Goal: Task Accomplishment & Management: Manage account settings

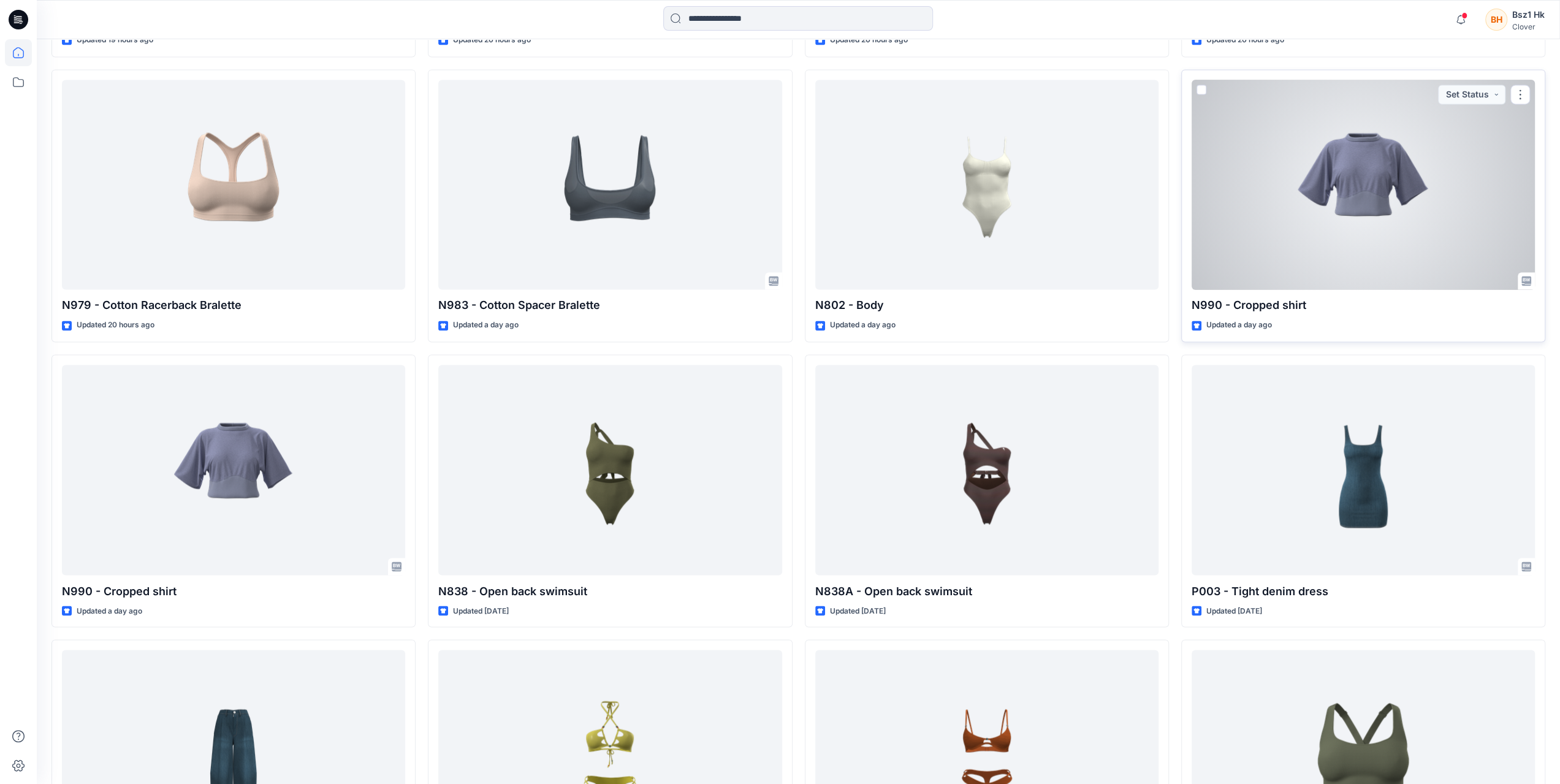
scroll to position [1929, 0]
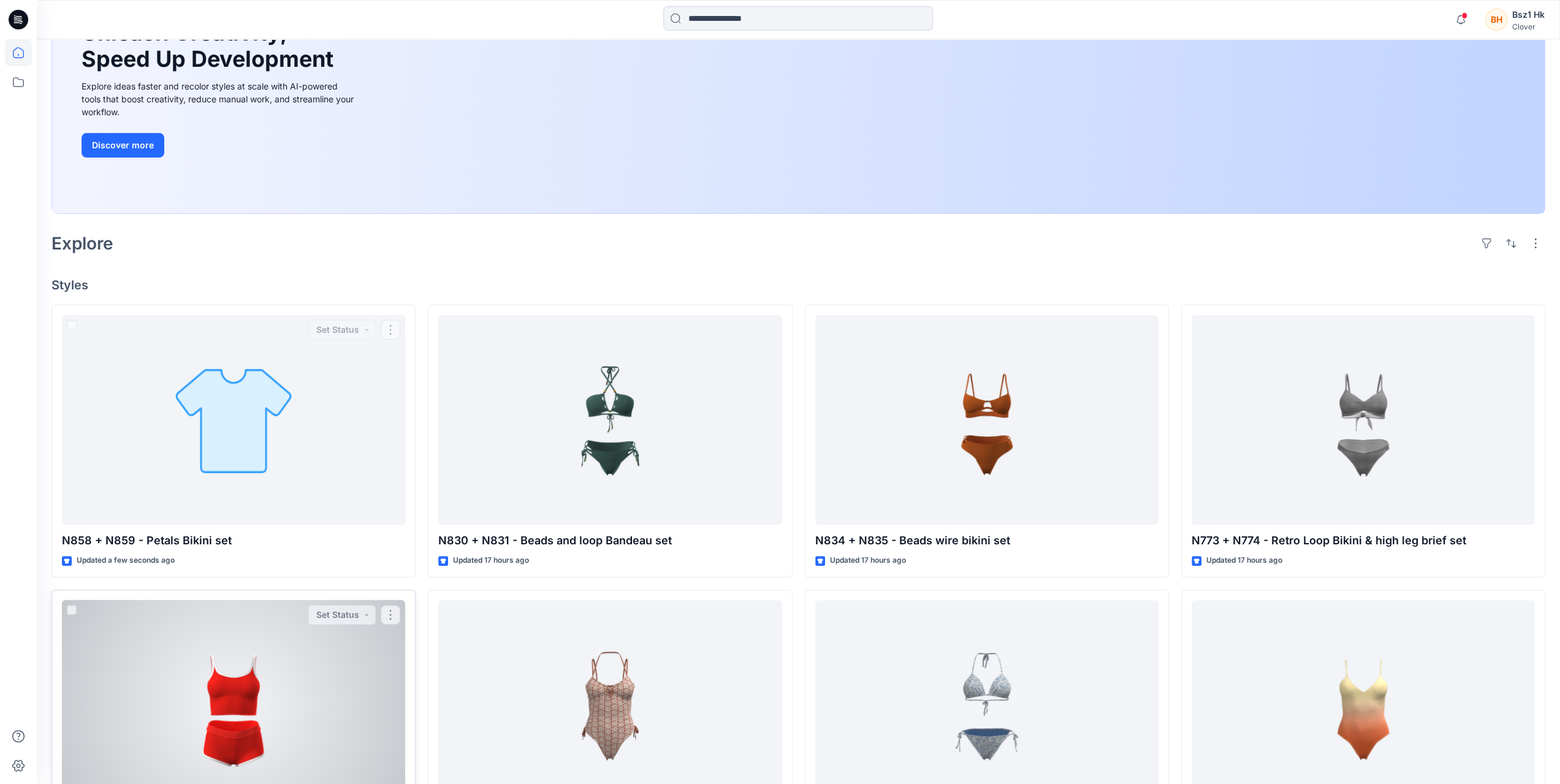
scroll to position [306, 0]
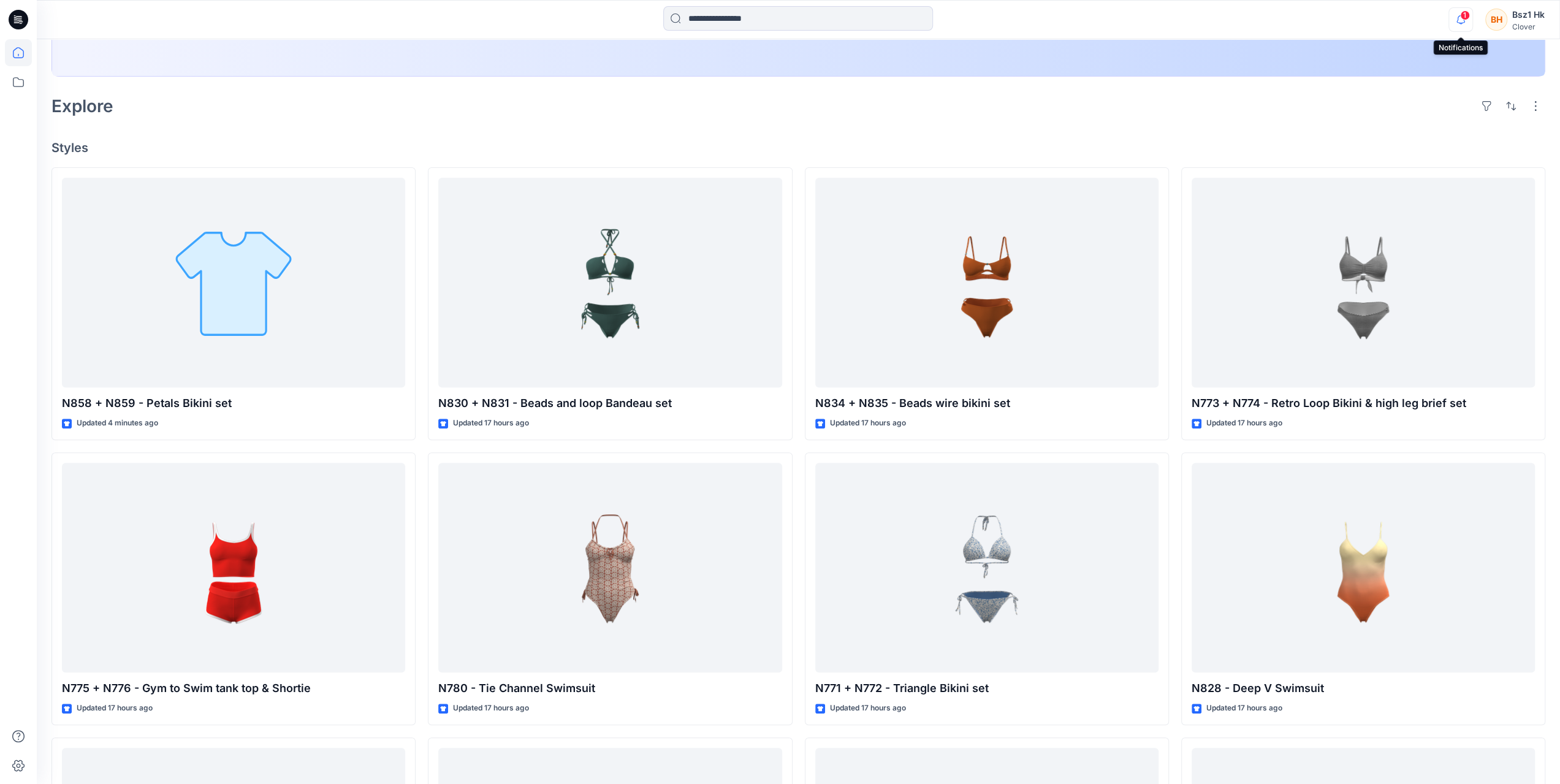
click at [1452, 19] on icon "button" at bounding box center [1461, 19] width 23 height 25
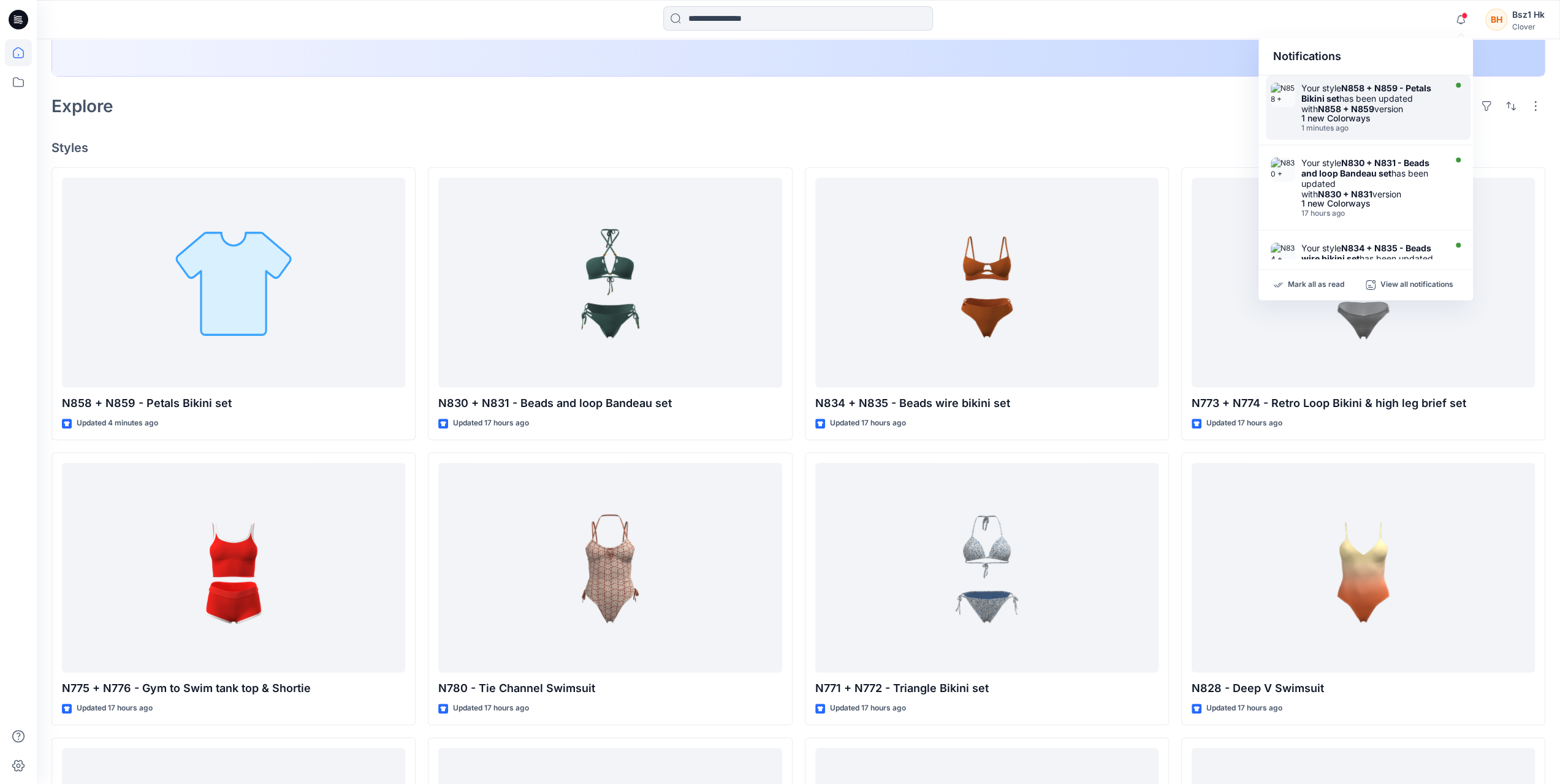
click at [1388, 109] on div "Your style N858 + N859 - Petals Bikini set has been updated with N858 + N859 ve…" at bounding box center [1372, 99] width 141 height 31
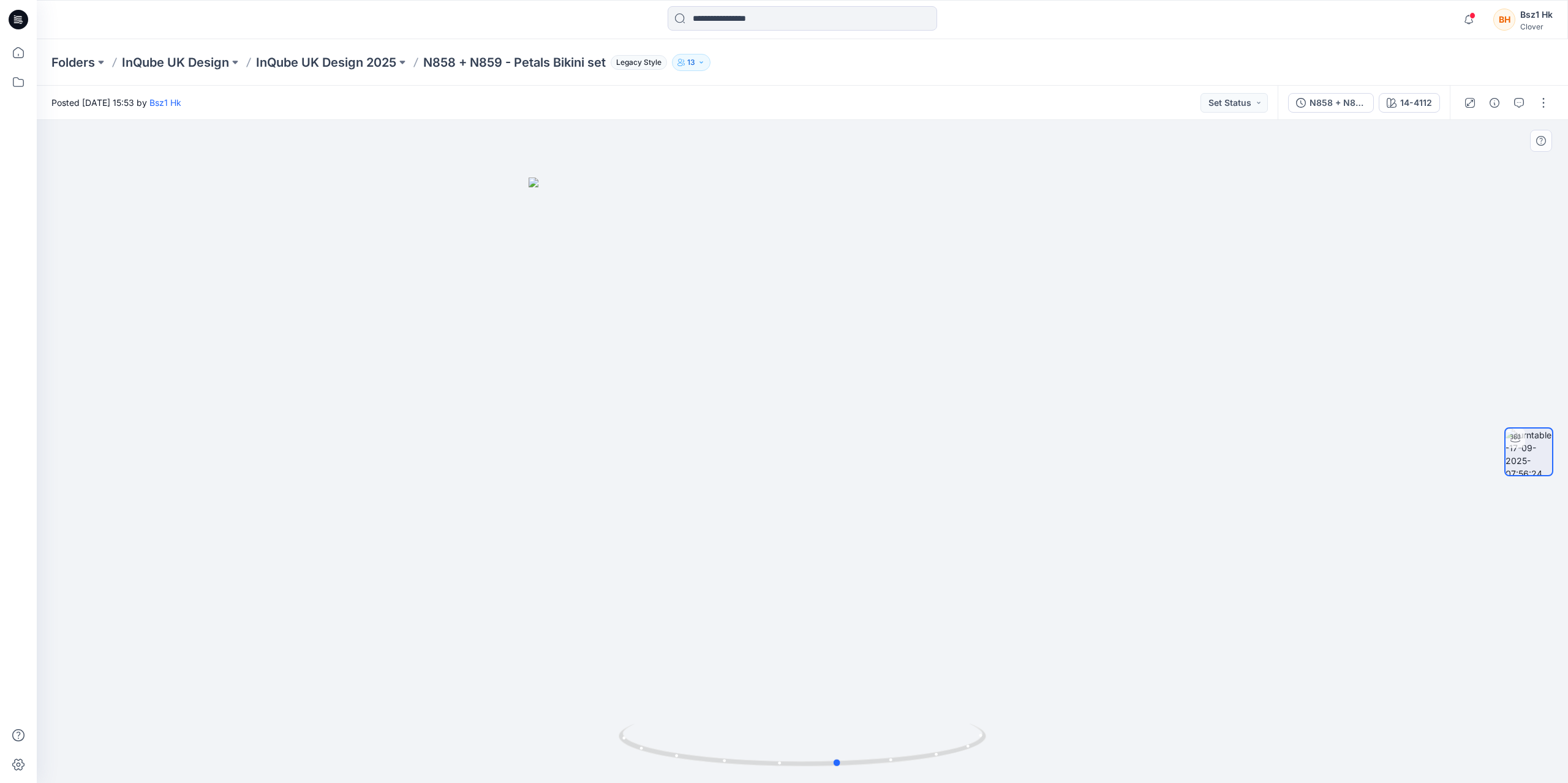
drag, startPoint x: 962, startPoint y: 746, endPoint x: 611, endPoint y: 692, distance: 355.1
click at [611, 692] on div at bounding box center [802, 451] width 1531 height 663
click at [1354, 105] on div "N858 + N859" at bounding box center [1338, 103] width 56 height 13
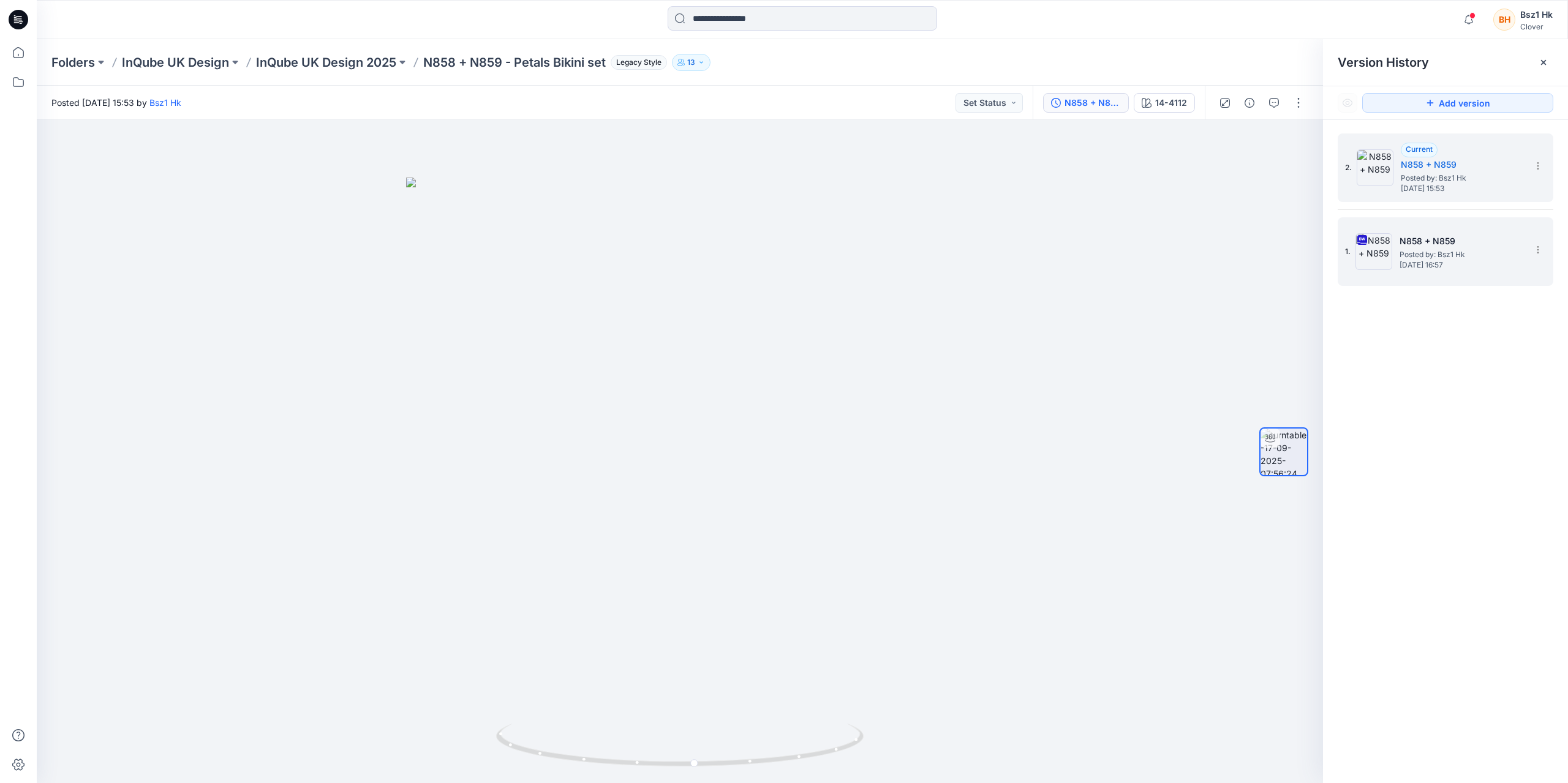
click at [1438, 247] on h5 "N858 + N859" at bounding box center [1461, 241] width 123 height 15
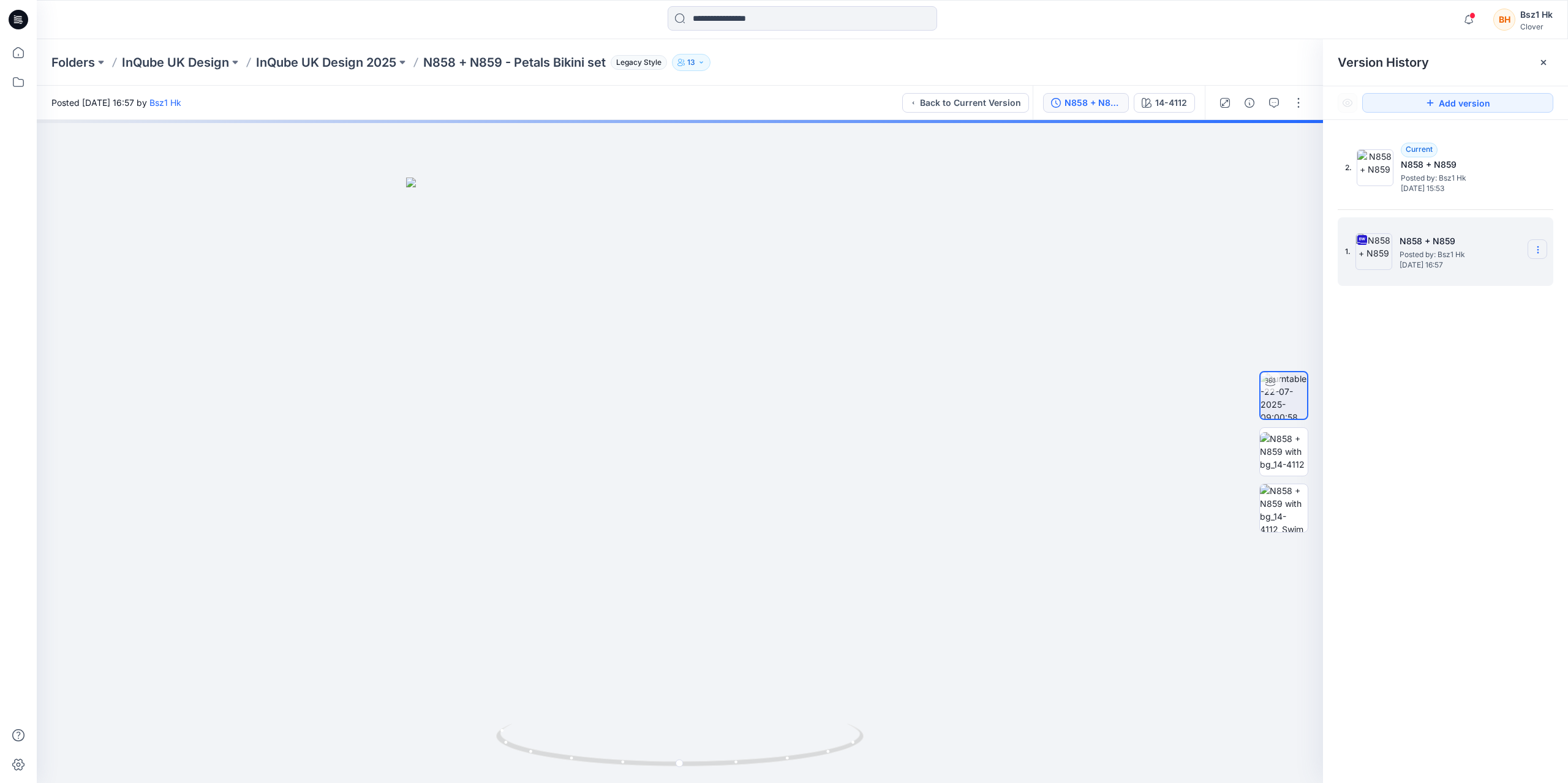
click at [1540, 247] on icon at bounding box center [1538, 250] width 10 height 10
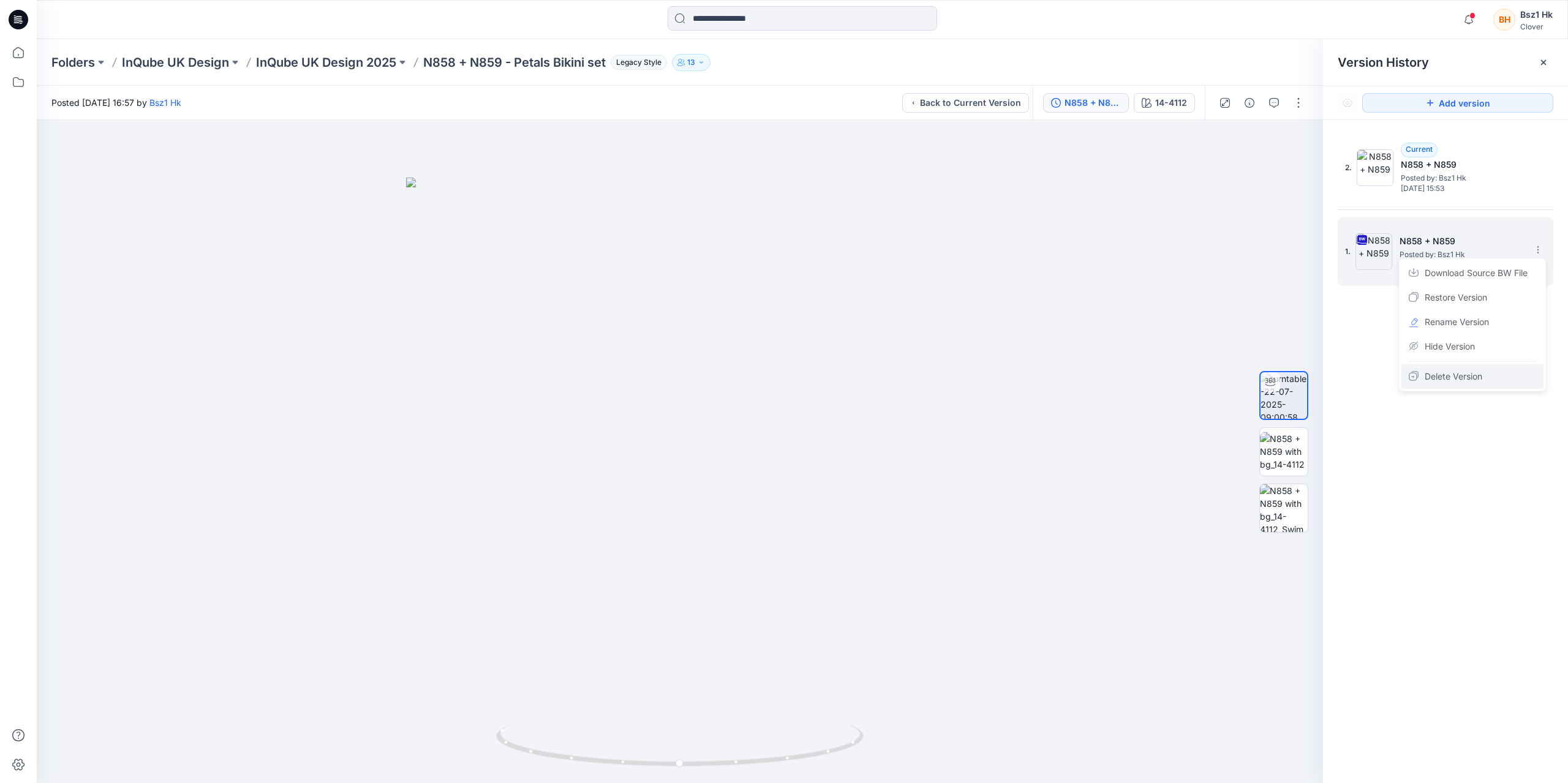
click at [1454, 380] on span "Delete Version" at bounding box center [1454, 377] width 58 height 15
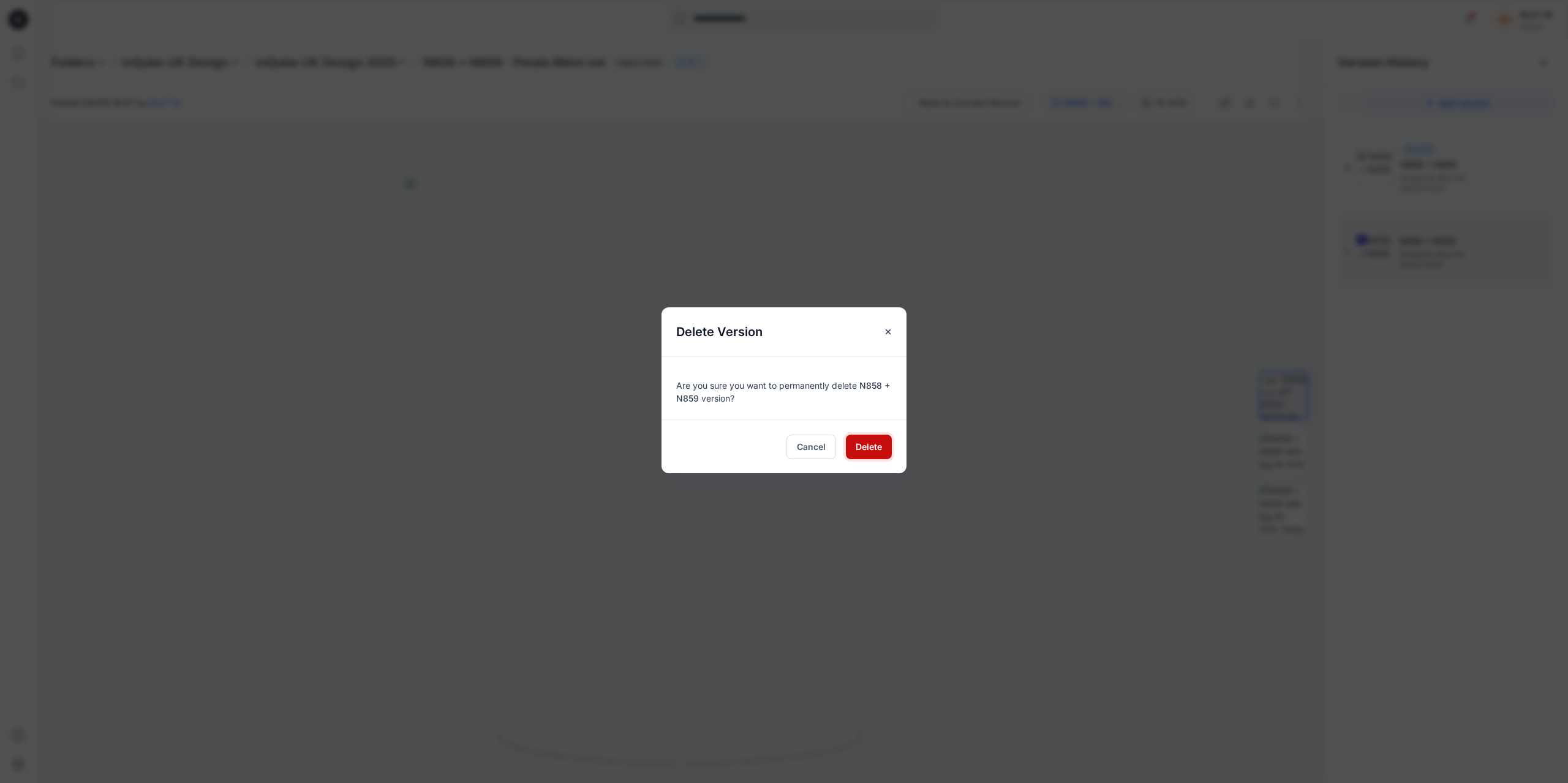
click at [881, 442] on span "Delete" at bounding box center [868, 446] width 26 height 13
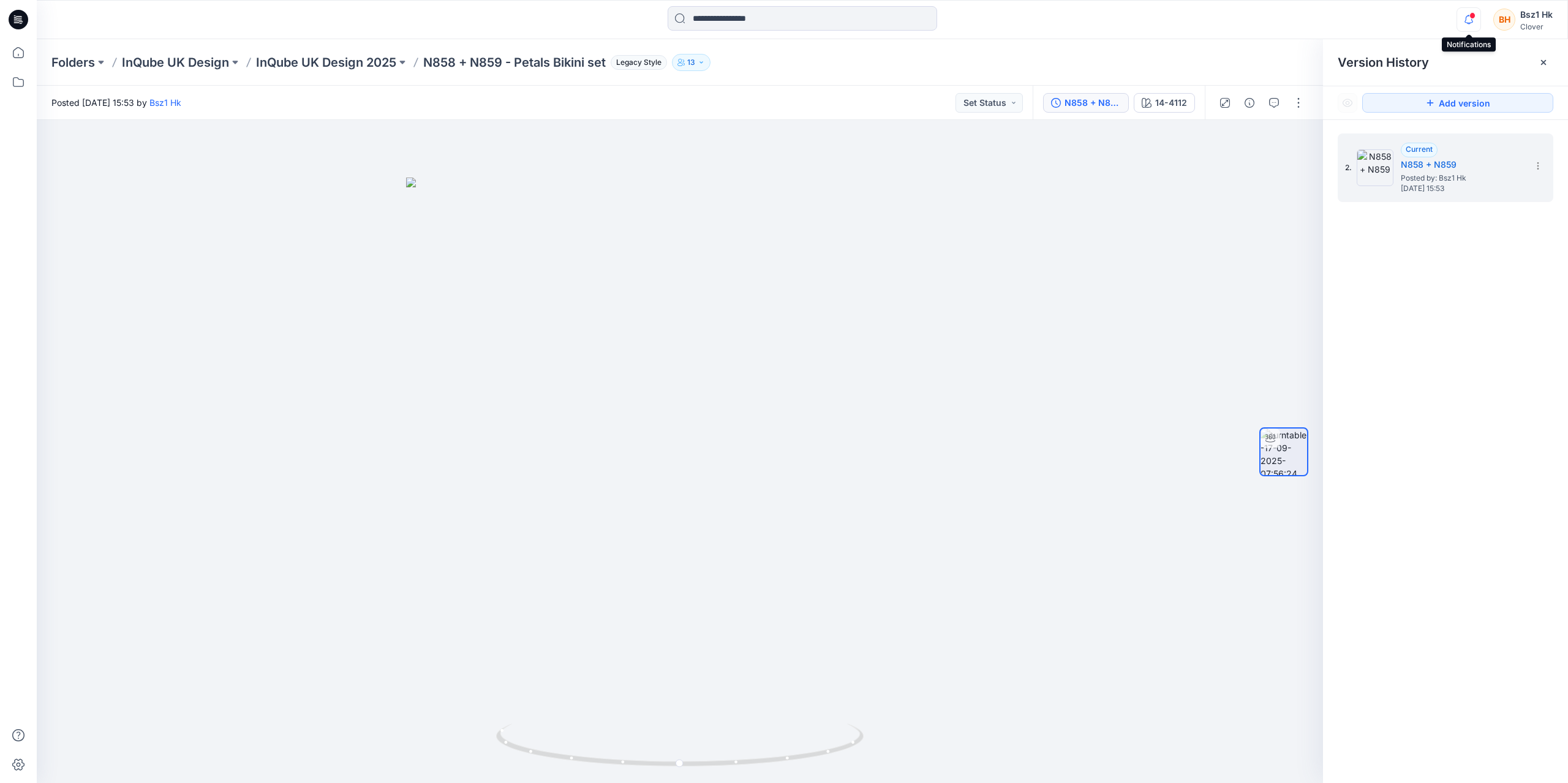
click at [1470, 23] on icon "button" at bounding box center [1469, 19] width 23 height 25
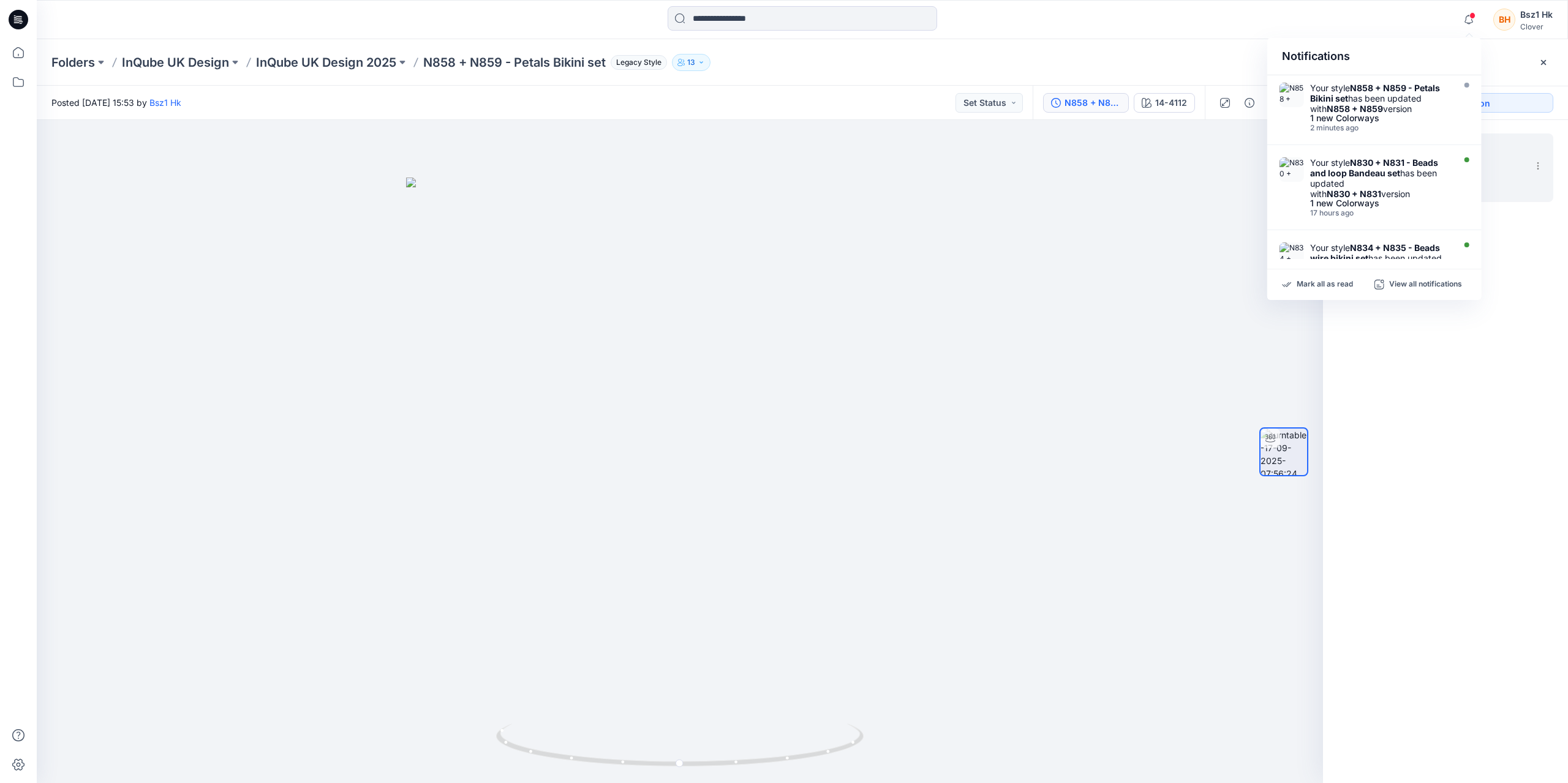
click at [1352, 19] on div "Notifications Your style N858 + N859 - Petals Bikini set has been updated with …" at bounding box center [802, 19] width 1531 height 27
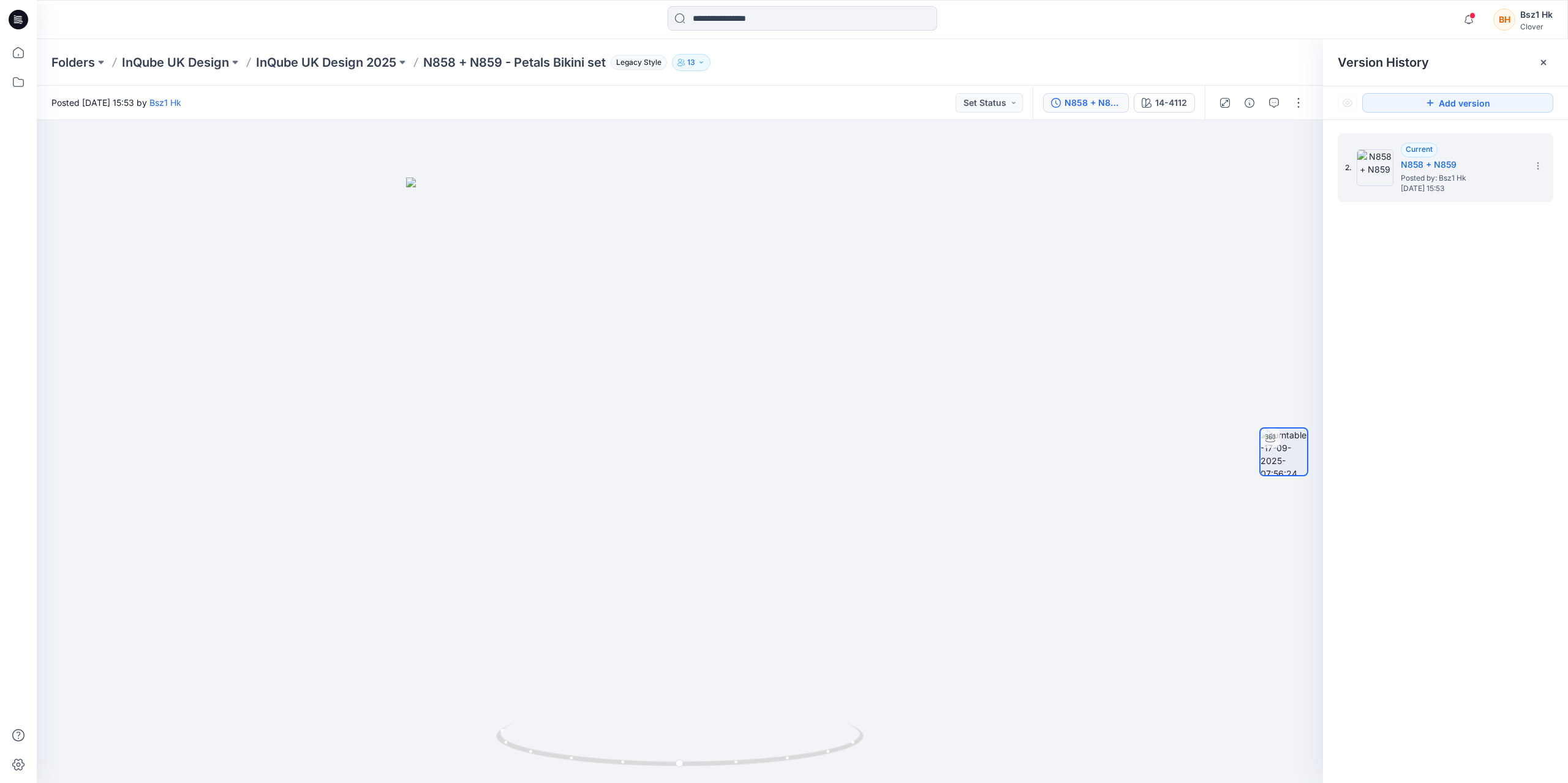
click at [14, 15] on icon at bounding box center [18, 19] width 19 height 19
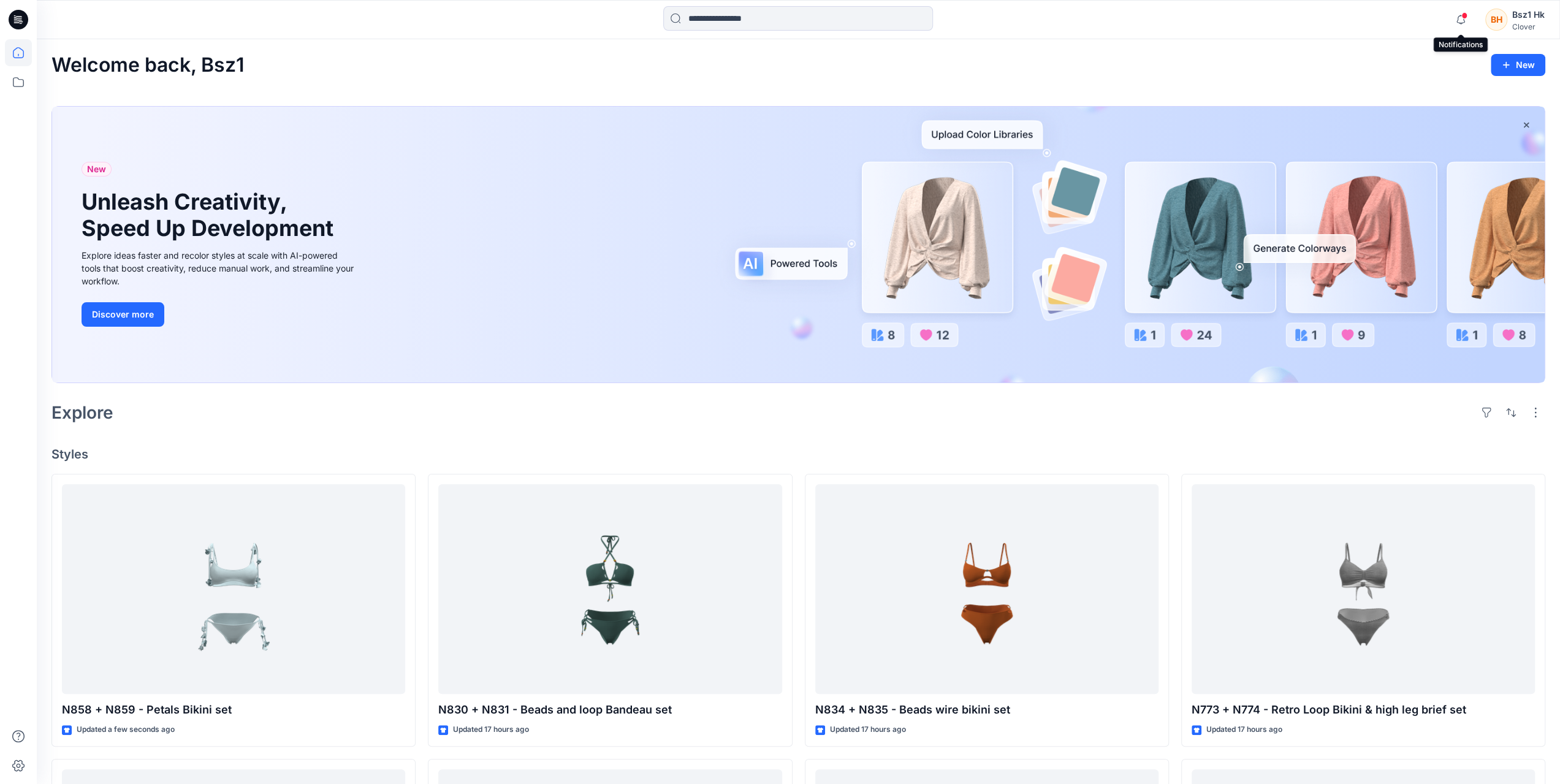
click at [1466, 15] on span at bounding box center [1464, 15] width 6 height 7
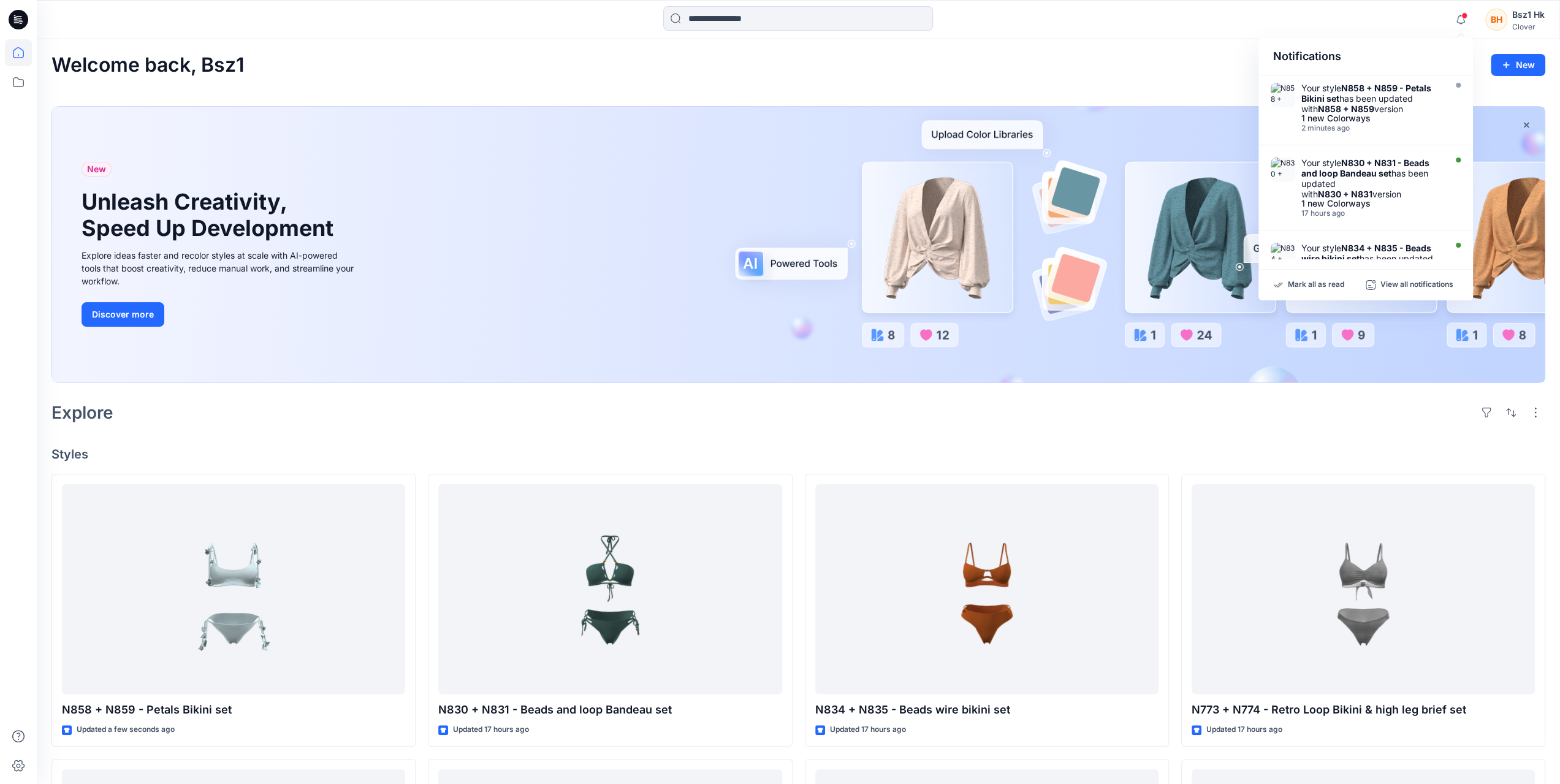
click at [26, 20] on icon at bounding box center [18, 19] width 19 height 19
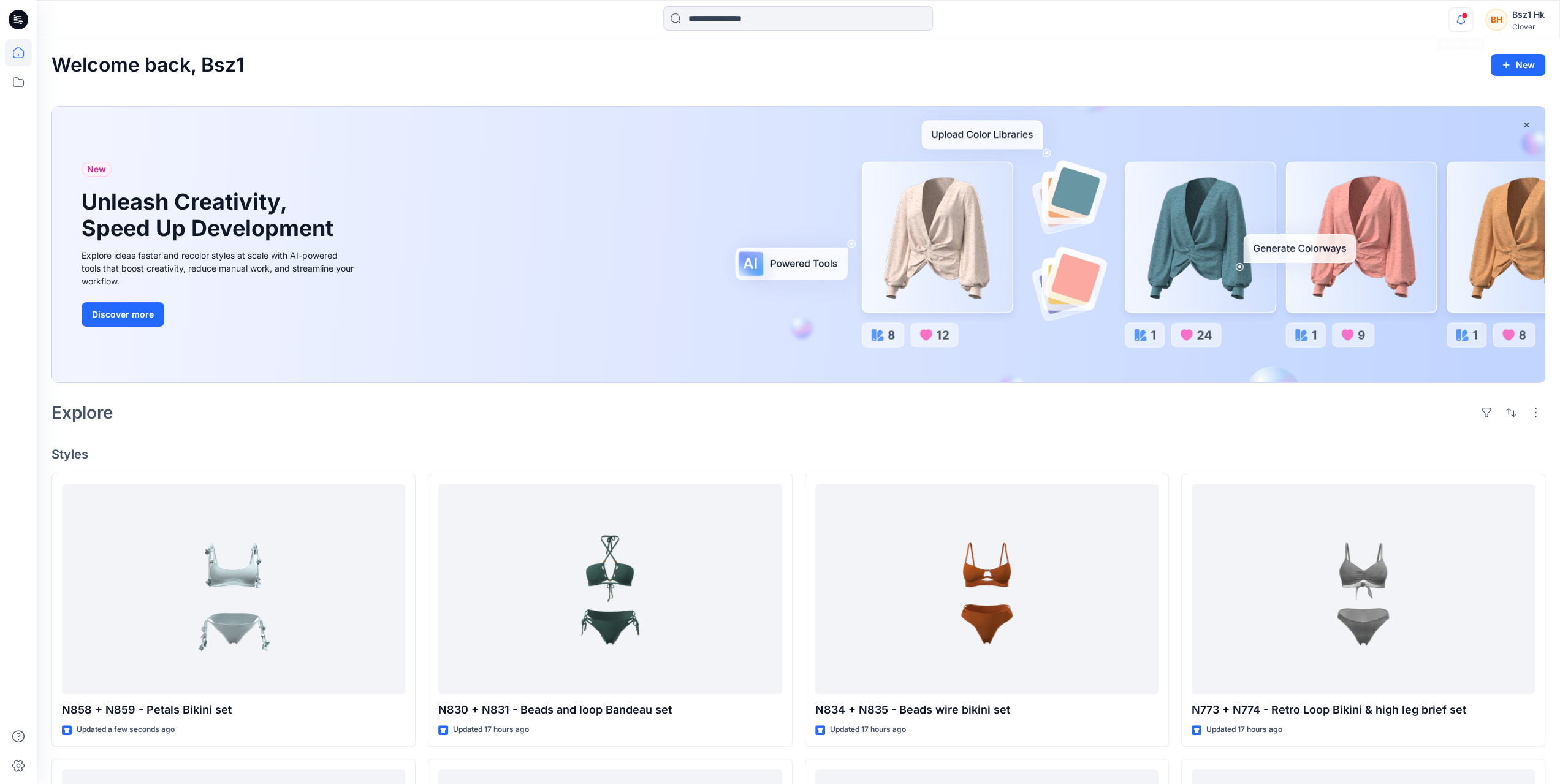
click at [1460, 10] on icon "button" at bounding box center [1461, 19] width 23 height 25
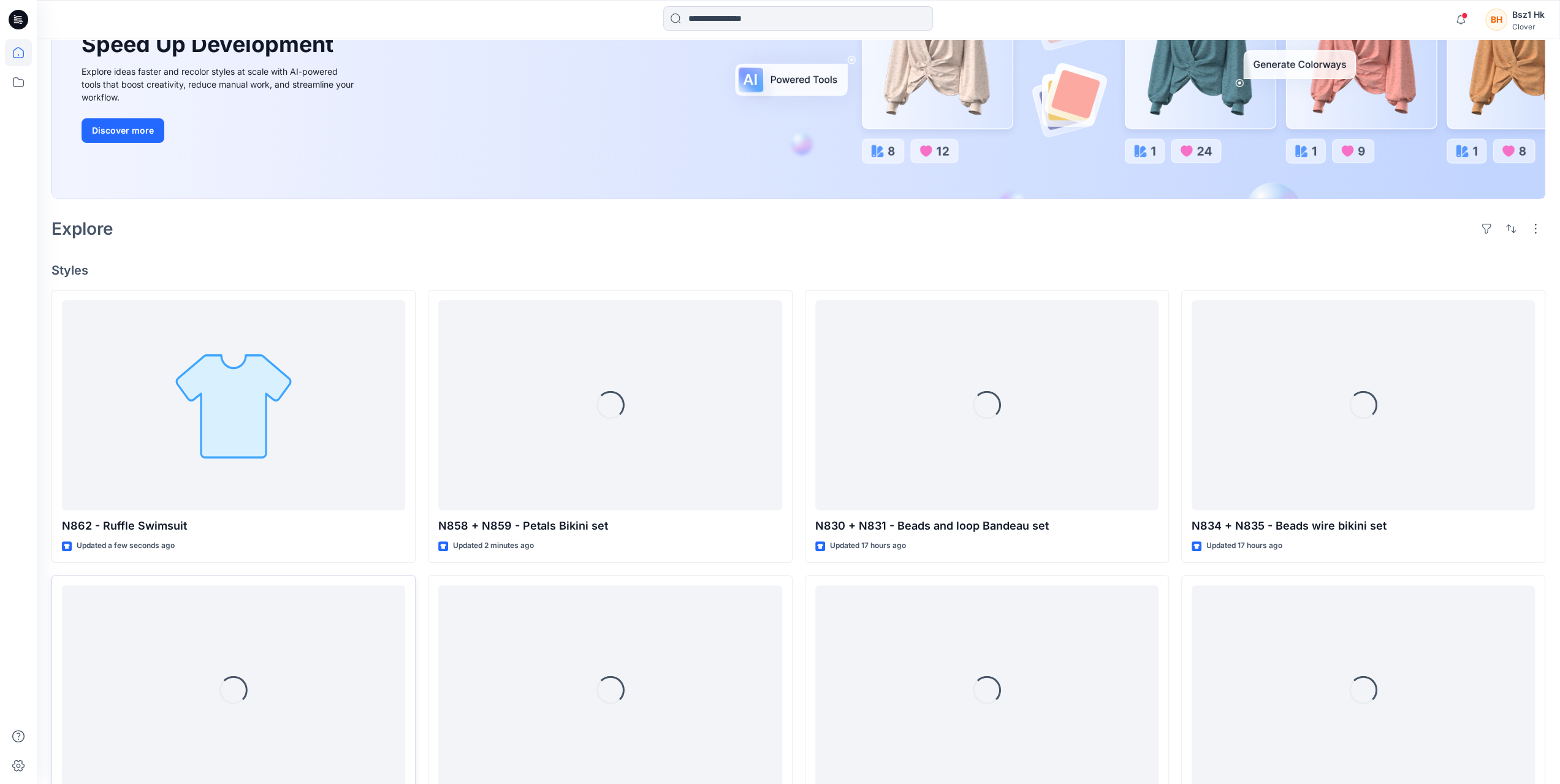
scroll to position [368, 0]
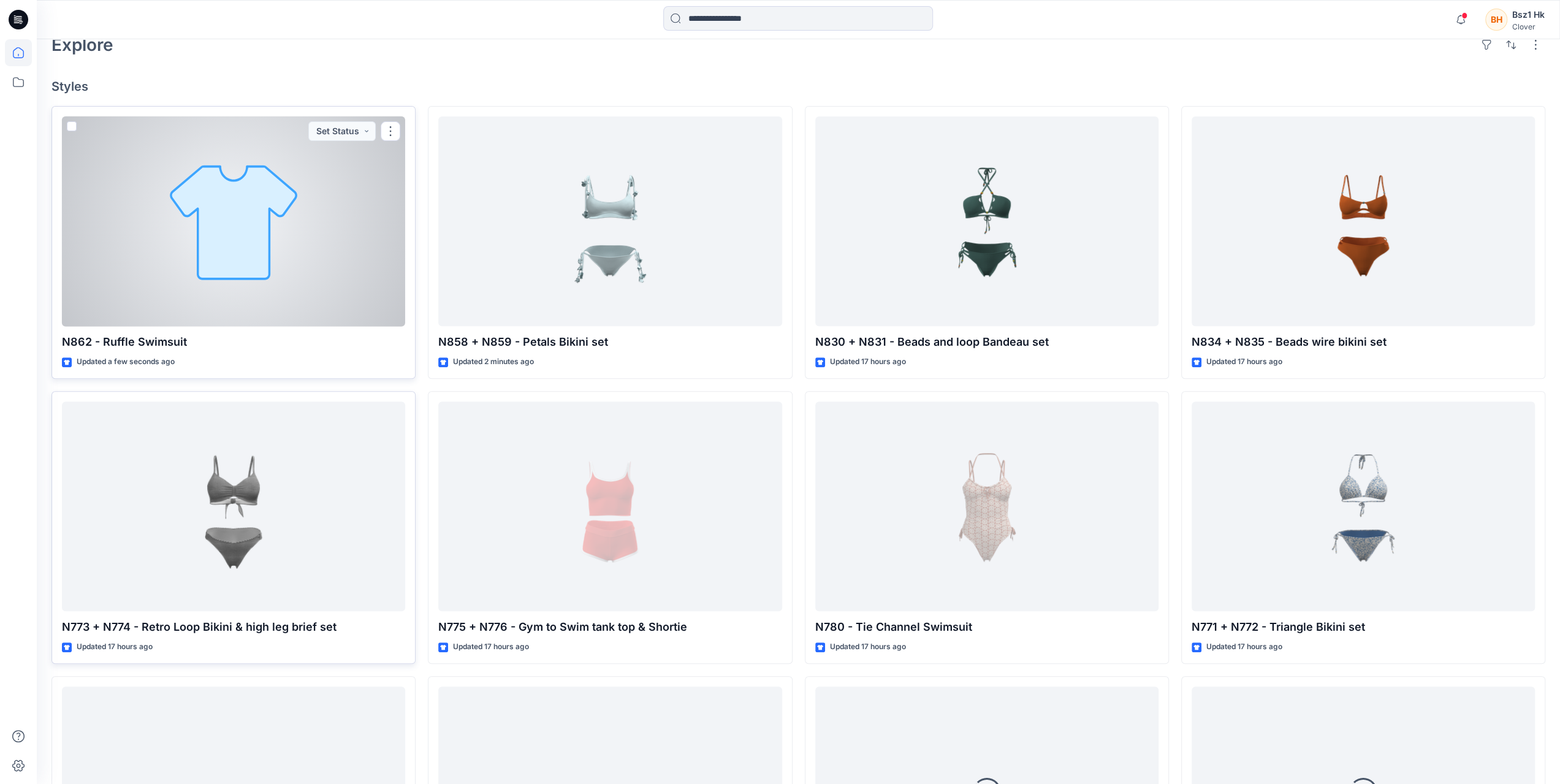
click at [243, 228] on div at bounding box center [233, 222] width 343 height 210
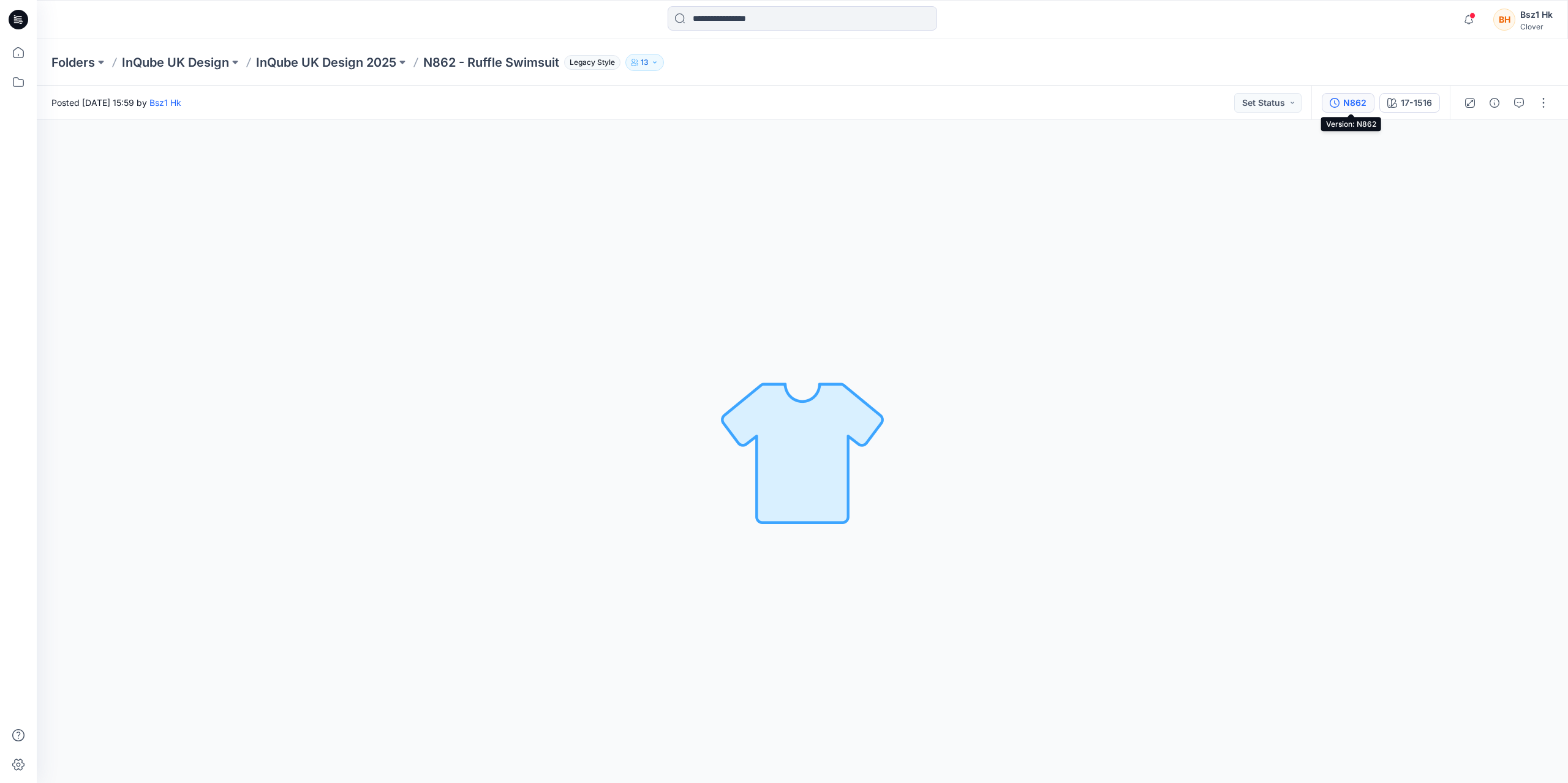
click at [1362, 107] on div "N862" at bounding box center [1354, 103] width 23 height 13
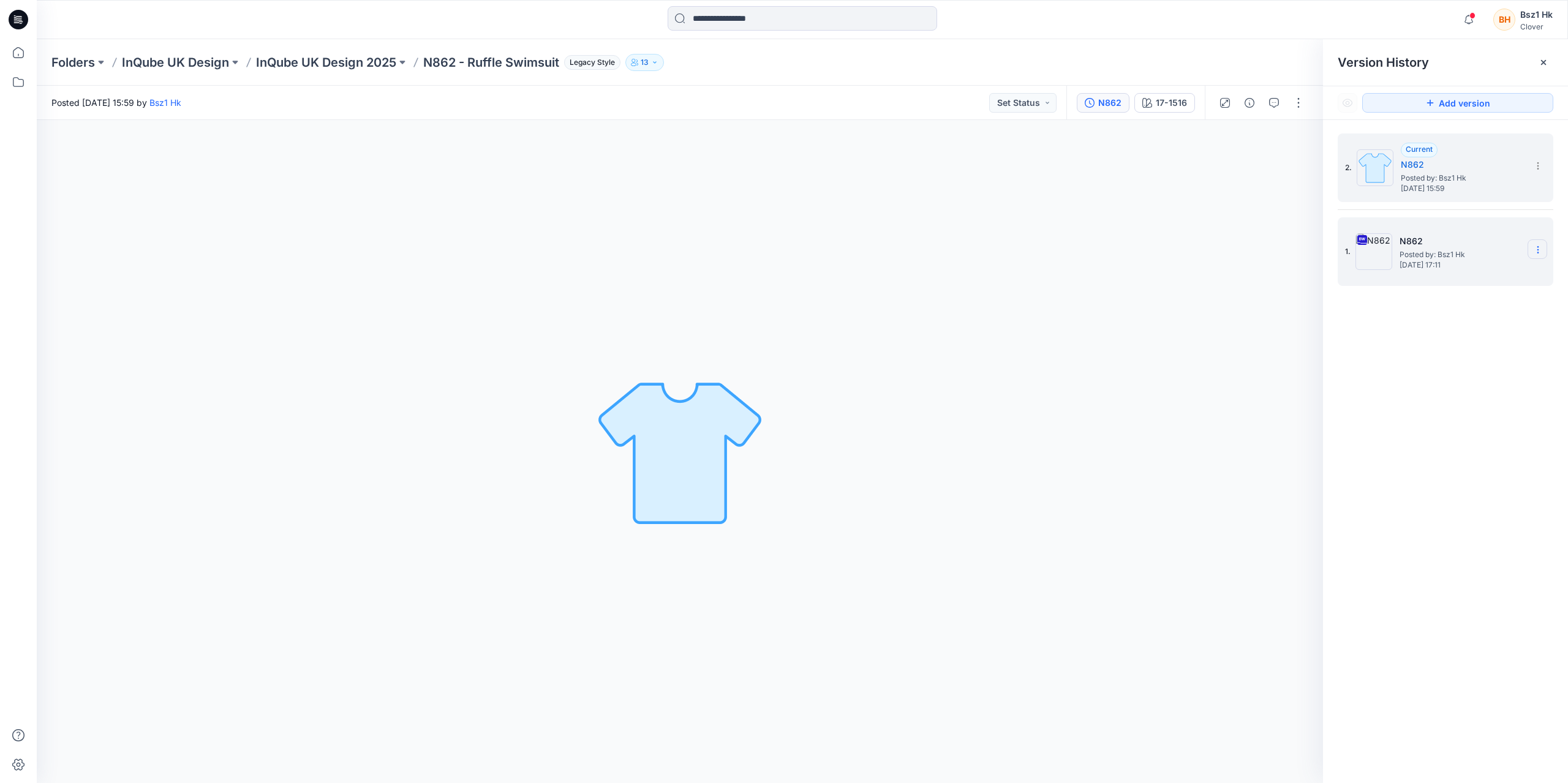
click at [1537, 250] on icon at bounding box center [1537, 250] width 1 height 1
click at [1470, 382] on span "Delete Version" at bounding box center [1454, 377] width 58 height 15
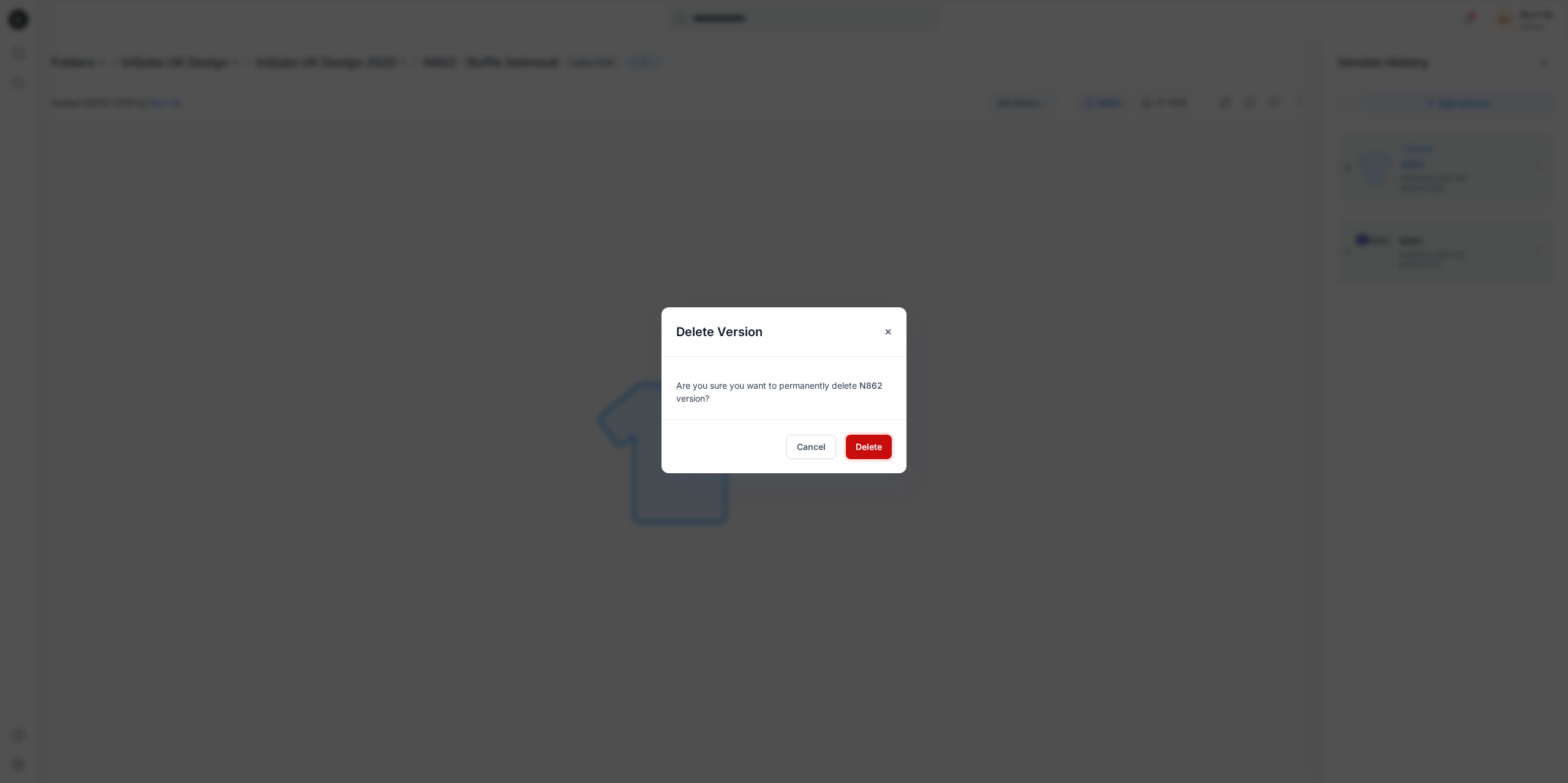
click at [861, 445] on span "Delete" at bounding box center [868, 446] width 26 height 13
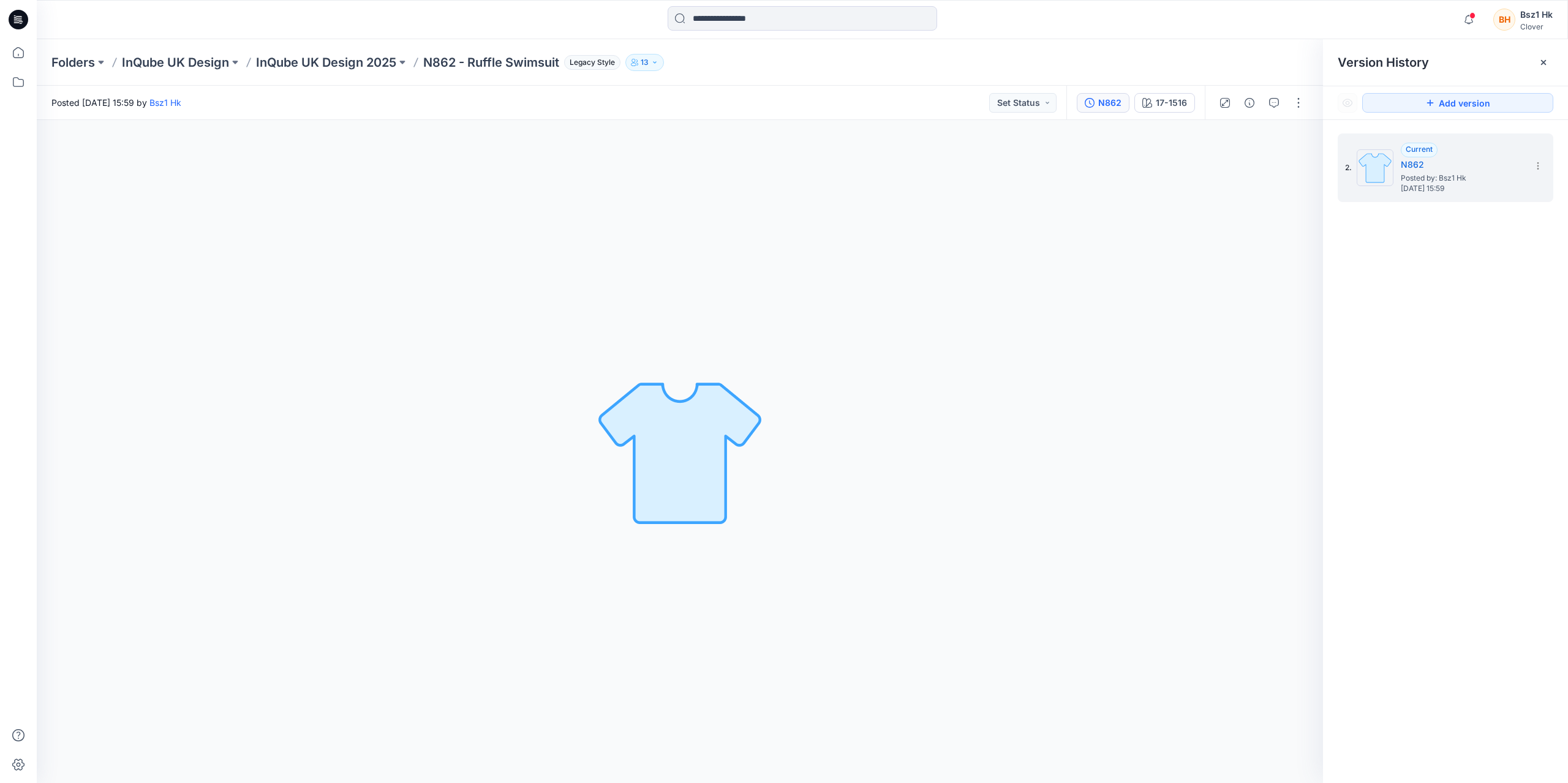
click at [658, 66] on icon "button" at bounding box center [655, 62] width 7 height 7
click at [392, 202] on div "17-1516 Loading... Material Properties Loading..." at bounding box center [680, 451] width 1286 height 663
click at [17, 24] on icon at bounding box center [18, 19] width 19 height 19
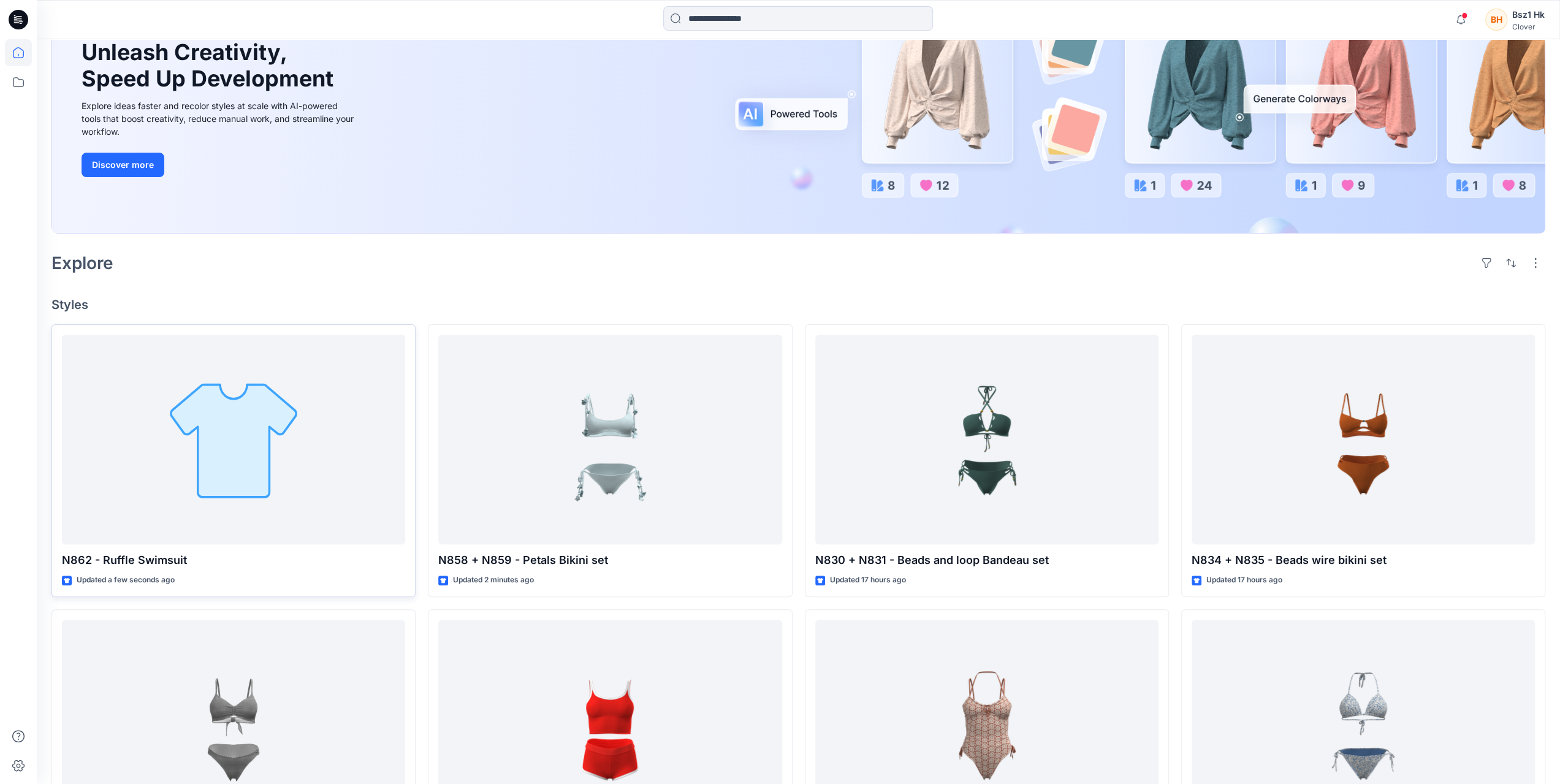
scroll to position [245, 0]
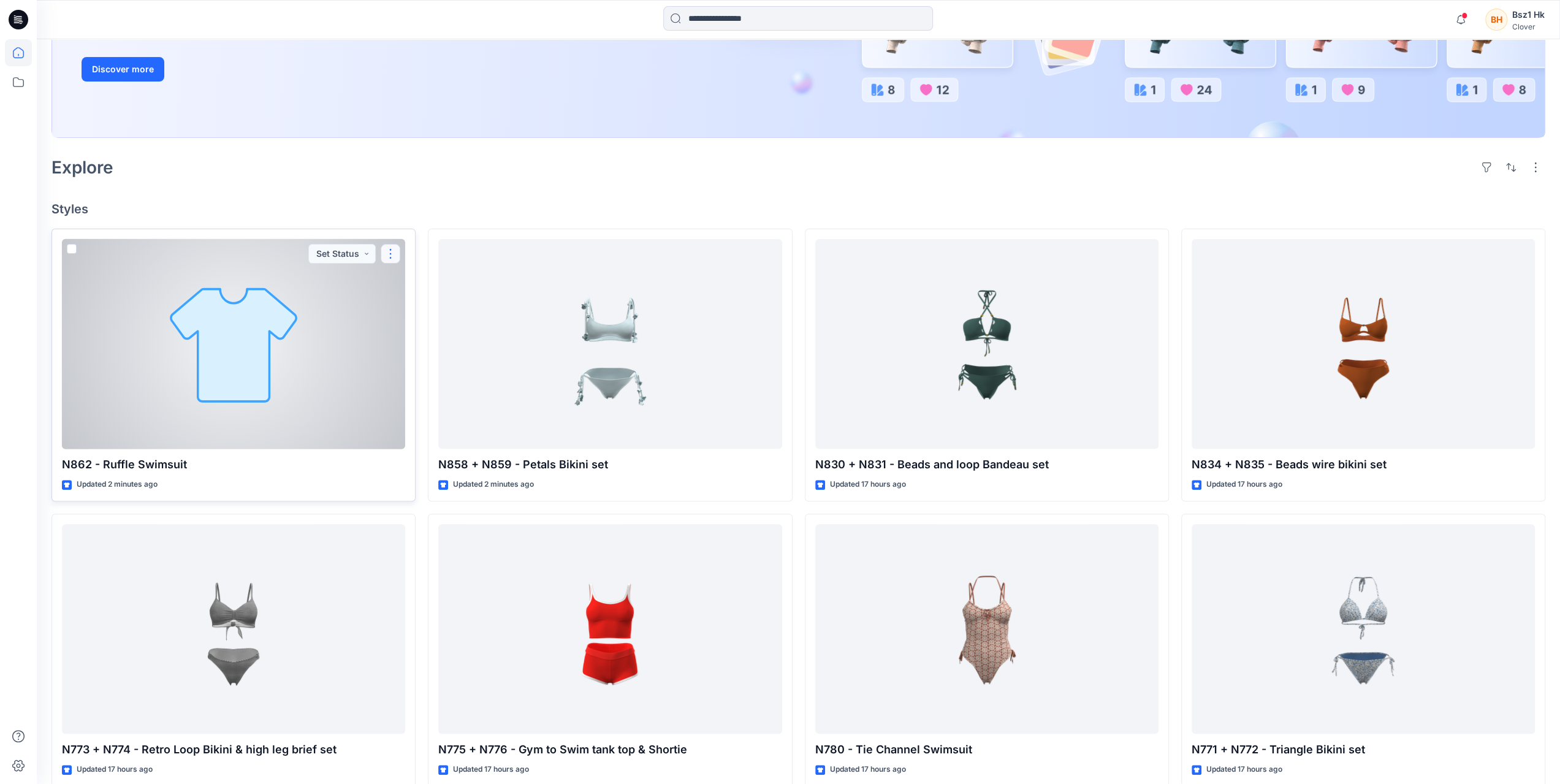
click at [390, 259] on button "button" at bounding box center [390, 253] width 19 height 19
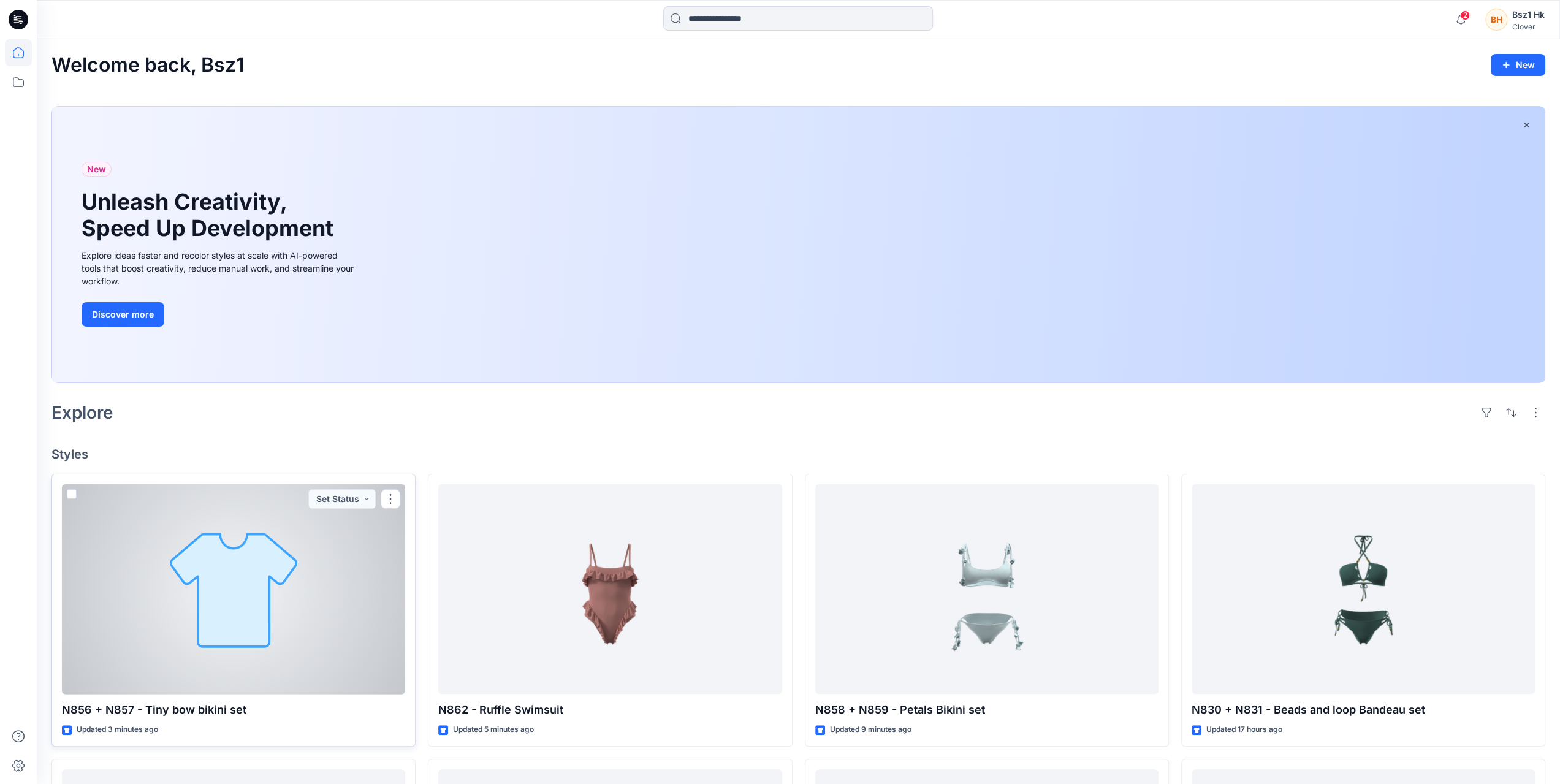
click at [270, 560] on div at bounding box center [233, 590] width 343 height 210
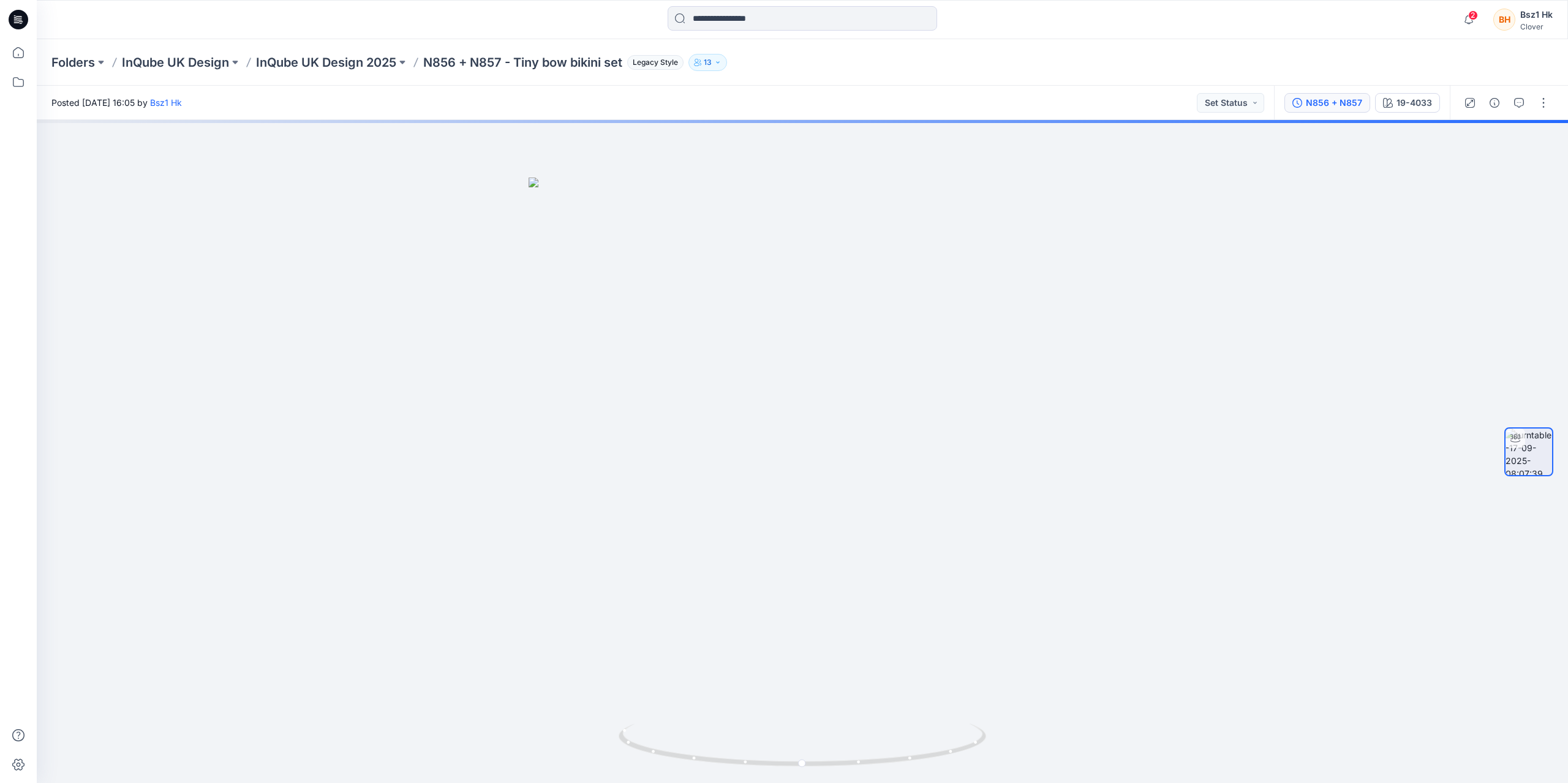
click at [1304, 107] on button "N856 + N857" at bounding box center [1328, 102] width 86 height 19
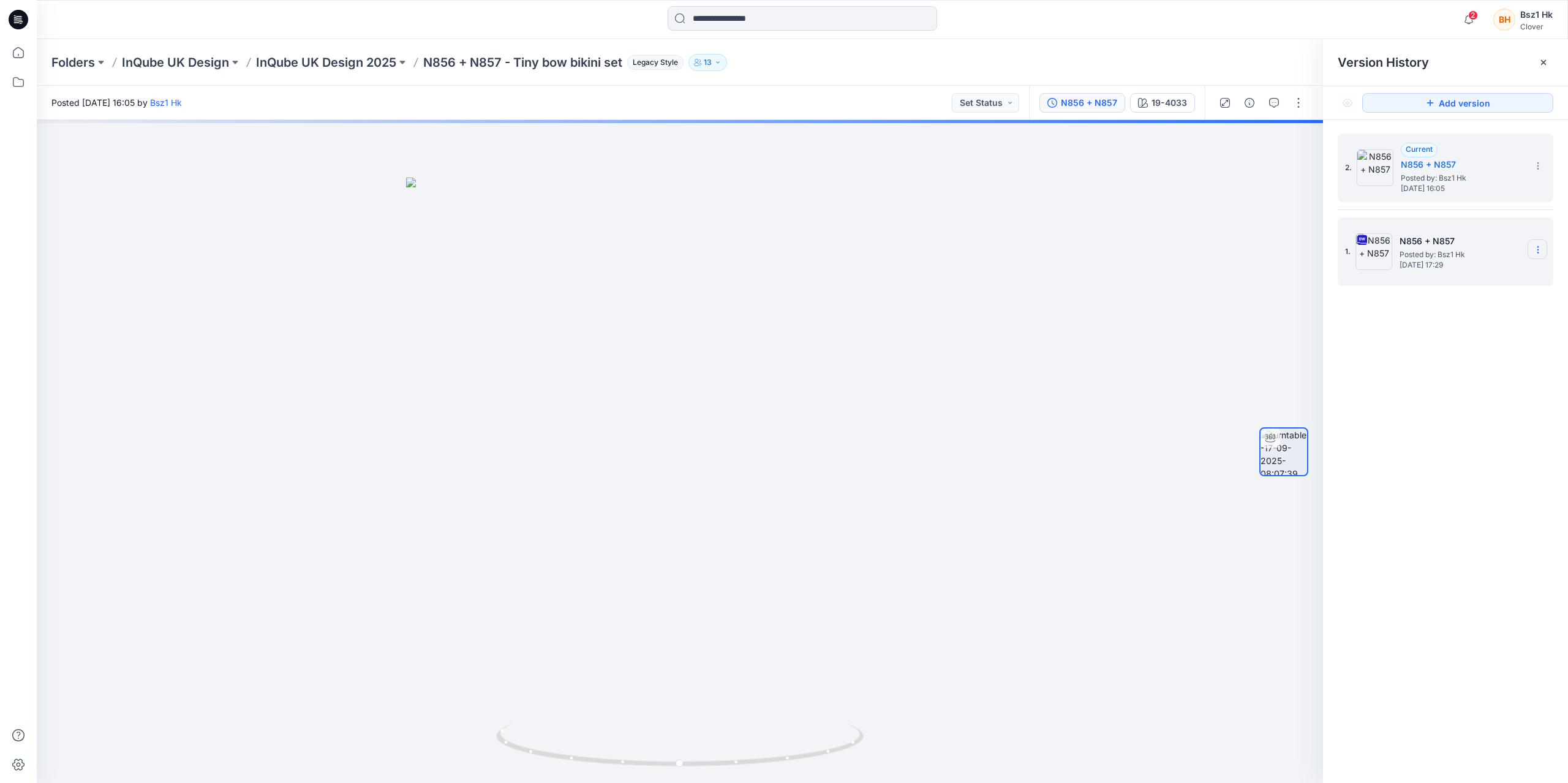
click at [1540, 250] on icon at bounding box center [1538, 250] width 10 height 10
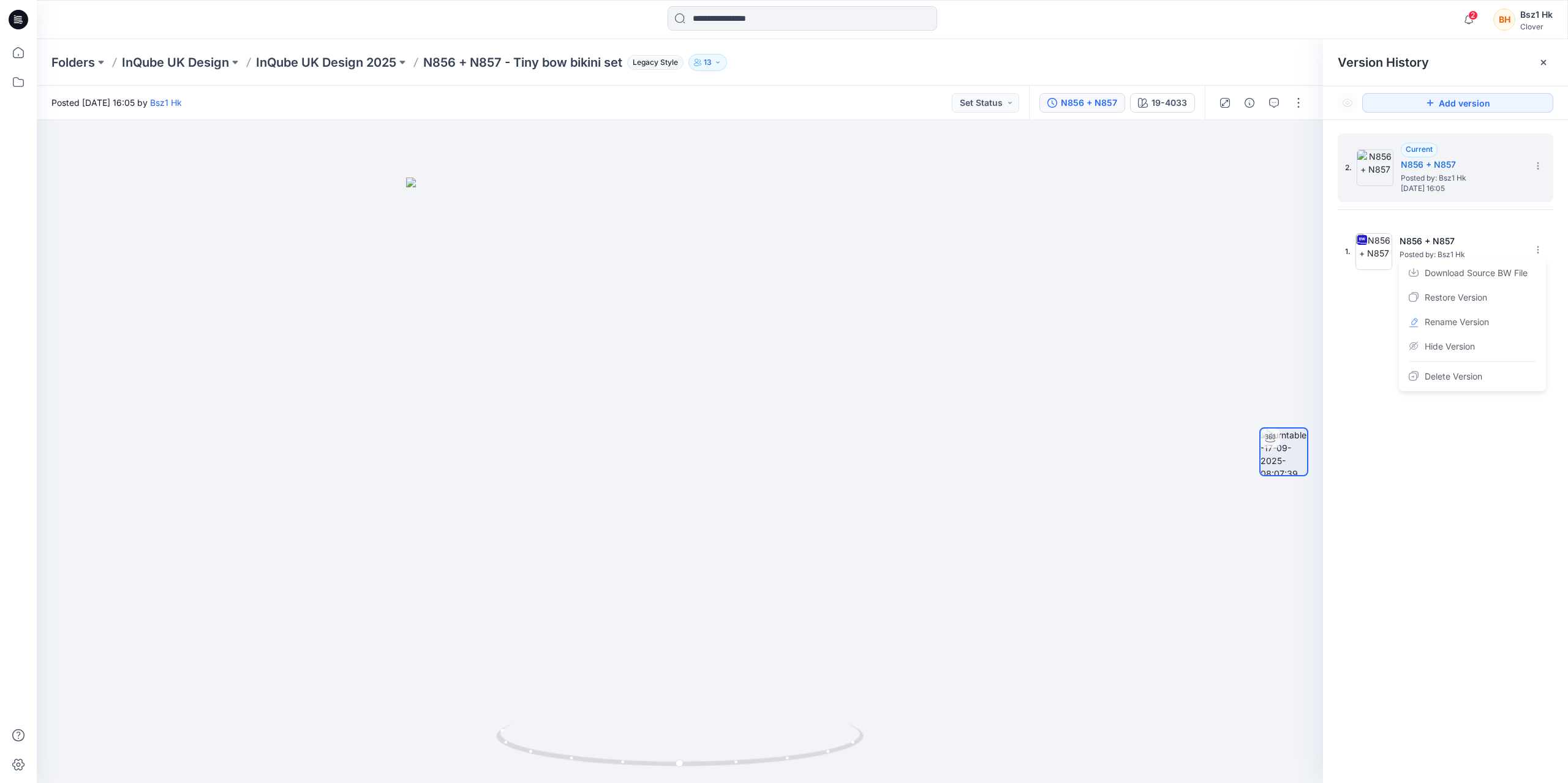
click at [1484, 517] on div "2. Current N856 + N857 Posted by: Bsz1 Hk Wednesday, September 17, 2025 16:05 1…" at bounding box center [1445, 460] width 245 height 681
click at [1538, 250] on icon at bounding box center [1537, 250] width 1 height 1
click at [1543, 252] on section at bounding box center [1537, 249] width 19 height 19
click at [1543, 252] on icon at bounding box center [1538, 250] width 10 height 10
click at [1445, 579] on div "2. Current N856 + N857 Posted by: Bsz1 Hk Wednesday, September 17, 2025 16:05 1…" at bounding box center [1445, 460] width 245 height 681
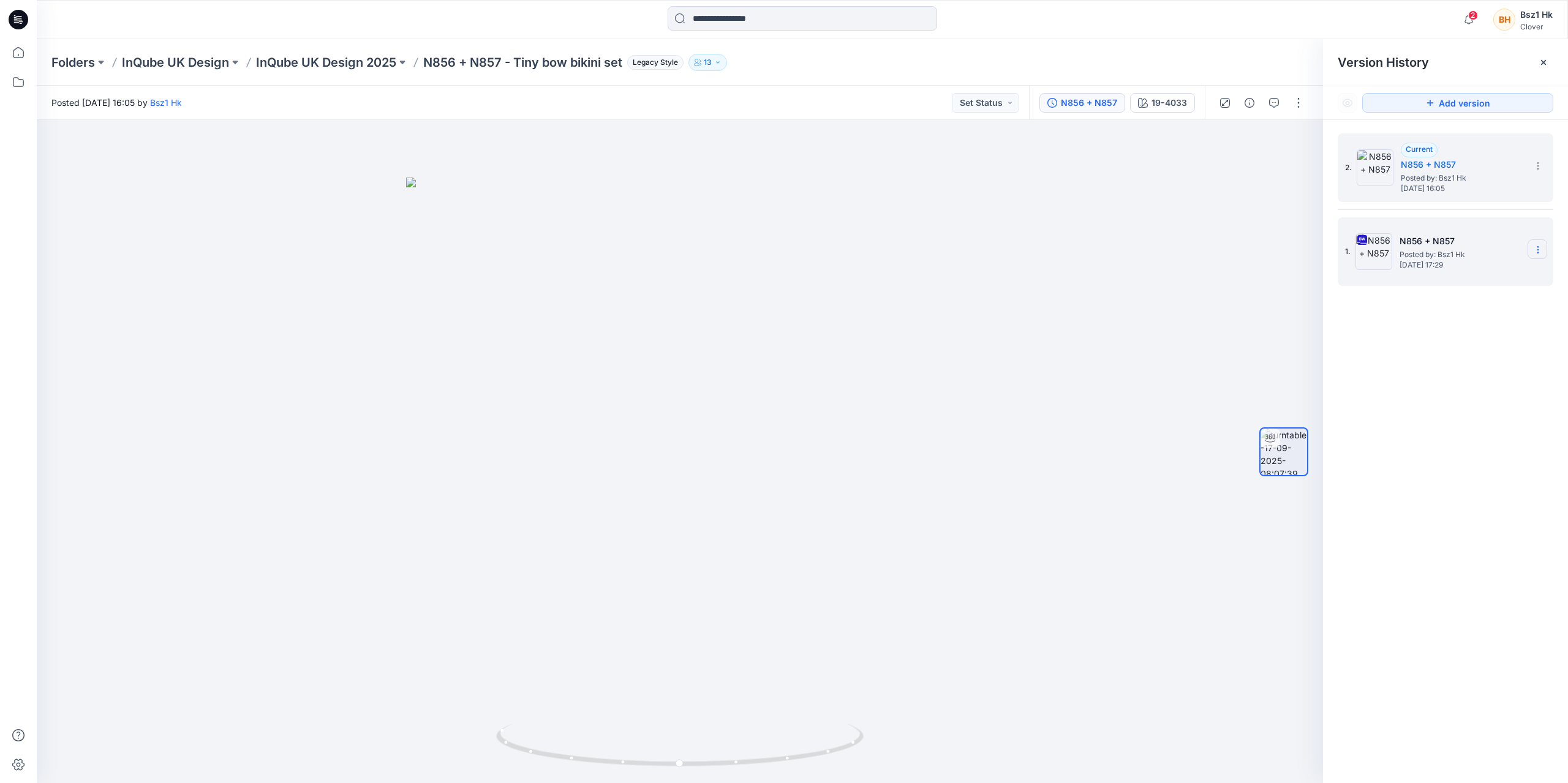
click at [1539, 251] on icon at bounding box center [1538, 250] width 10 height 10
click at [1448, 374] on span "Delete Version" at bounding box center [1454, 377] width 58 height 15
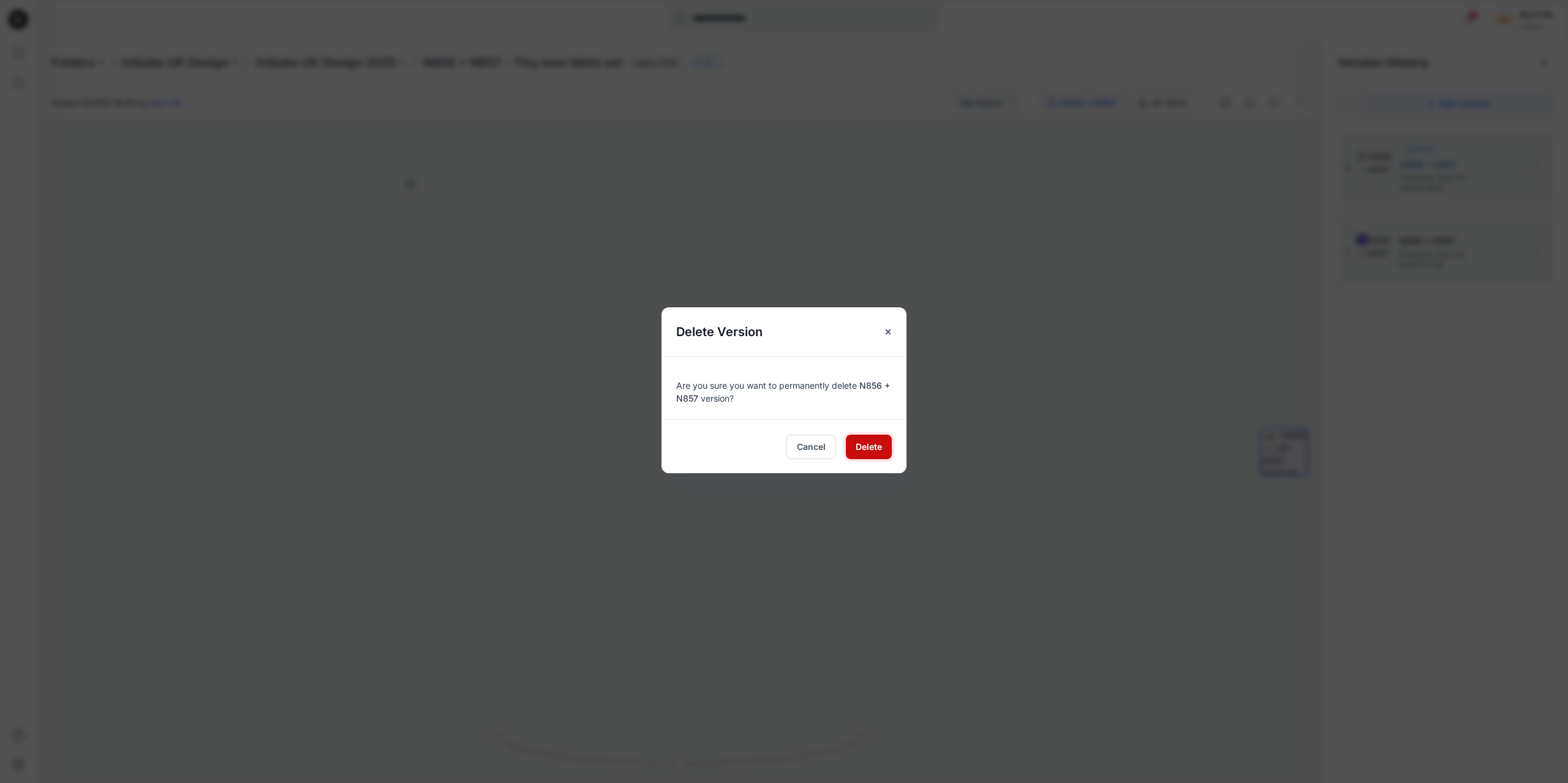
click at [866, 444] on span "Delete" at bounding box center [868, 446] width 26 height 13
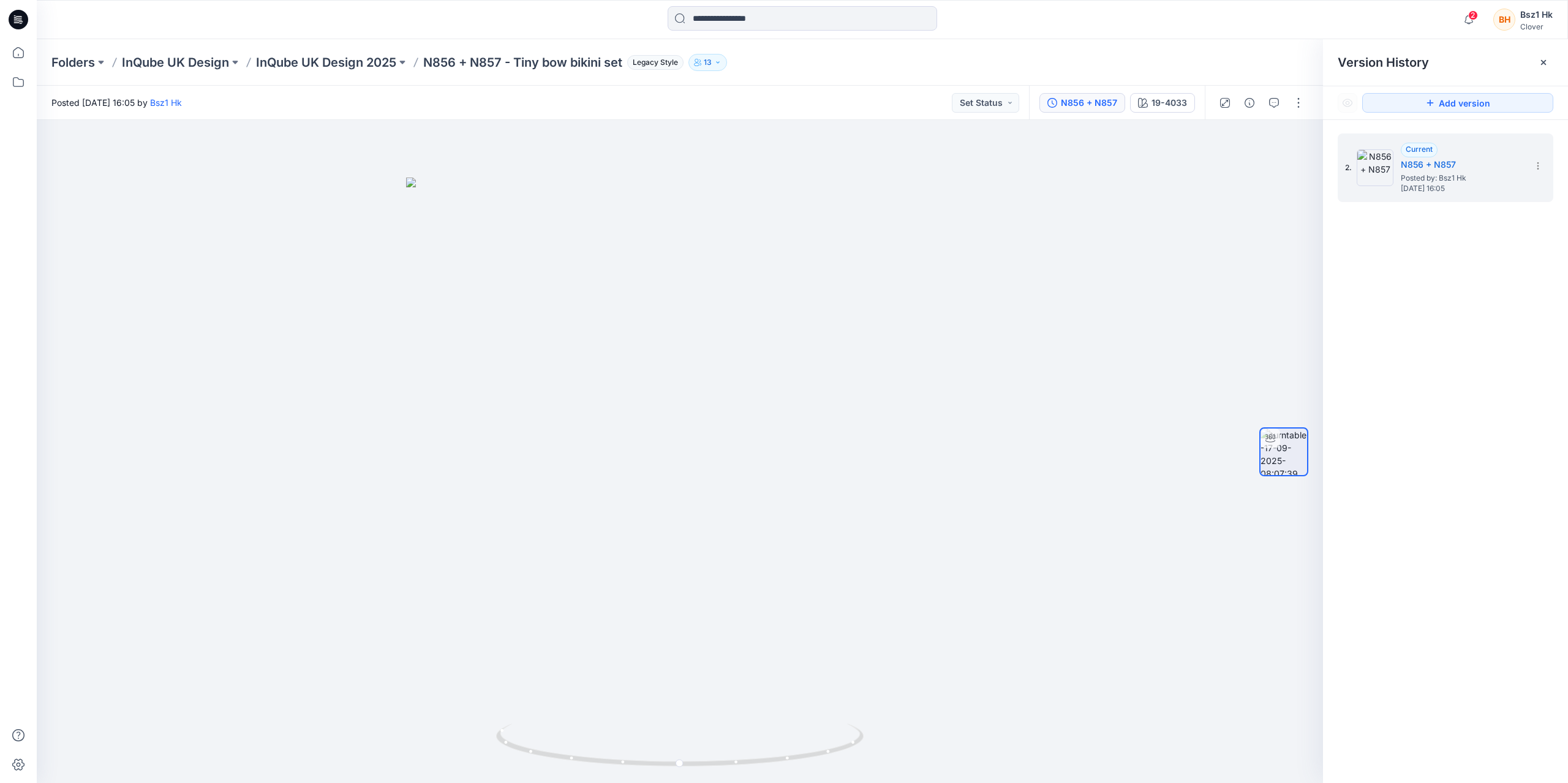
click at [17, 17] on icon at bounding box center [18, 19] width 19 height 19
